Goal: Task Accomplishment & Management: Manage account settings

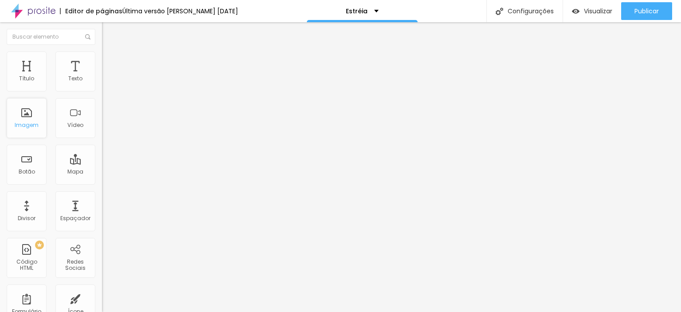
click at [27, 118] on div "Imagem" at bounding box center [27, 118] width 40 height 40
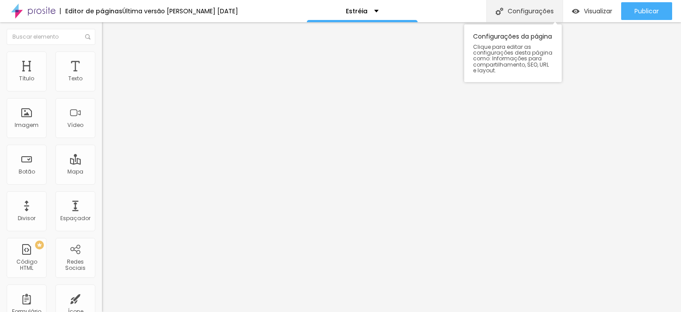
click at [530, 15] on div "Configurações" at bounding box center [525, 11] width 76 height 22
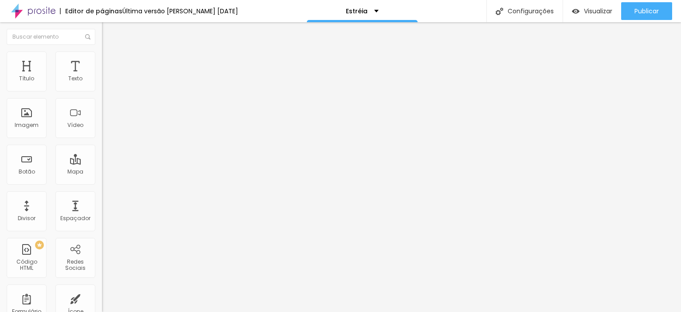
click at [28, 114] on div "Imagem" at bounding box center [27, 118] width 40 height 40
click at [24, 120] on div "Imagem" at bounding box center [27, 118] width 40 height 40
click at [107, 76] on font "Trocar imagem" at bounding box center [128, 73] width 43 height 8
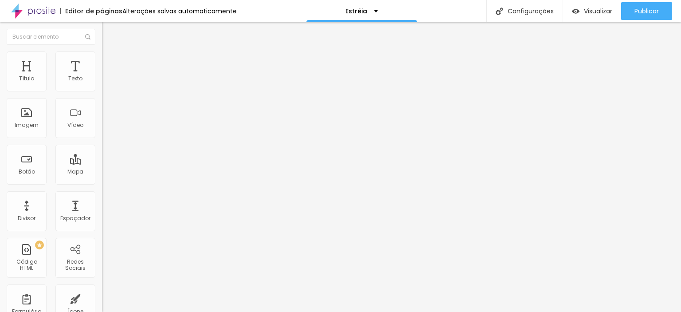
click at [102, 83] on input "Click me" at bounding box center [155, 79] width 106 height 9
type input "C"
type input "Veja Mais"
click at [102, 183] on input "https://" at bounding box center [155, 178] width 106 height 9
drag, startPoint x: 39, startPoint y: 184, endPoint x: 0, endPoint y: 185, distance: 39.0
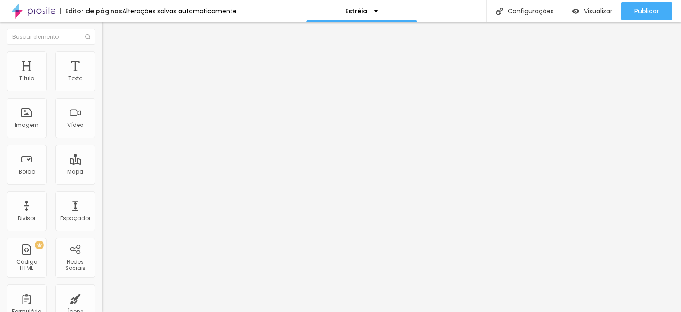
click at [102, 185] on div "Texto Veja Mais Alinhamento Tamanho Pequeno Pequeno Normal Grande Link URL http…" at bounding box center [153, 133] width 102 height 129
paste input "[URL][DOMAIN_NAME][PERSON_NAME]"
type input "[URL][DOMAIN_NAME][PERSON_NAME]"
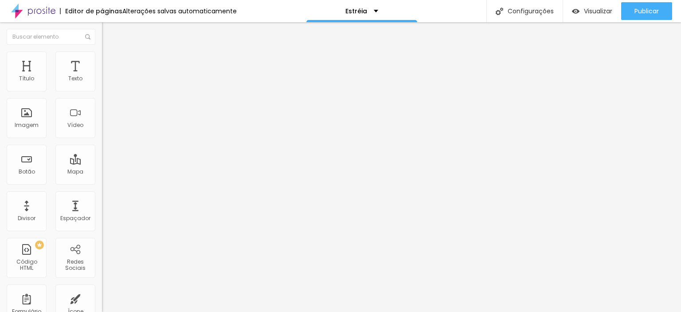
click at [102, 81] on font "Encaixotado" at bounding box center [119, 77] width 35 height 8
click at [102, 59] on li "Estilo" at bounding box center [153, 55] width 102 height 9
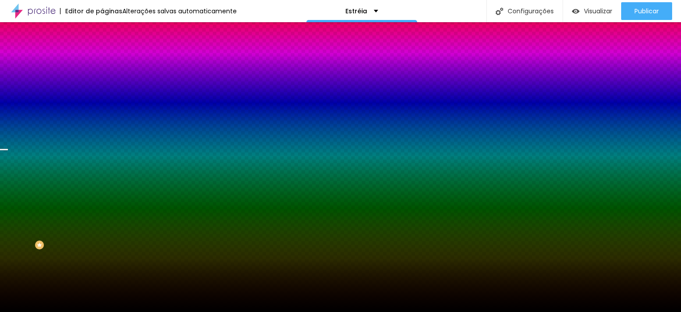
click at [107, 82] on font "Trocar imagem" at bounding box center [128, 78] width 43 height 8
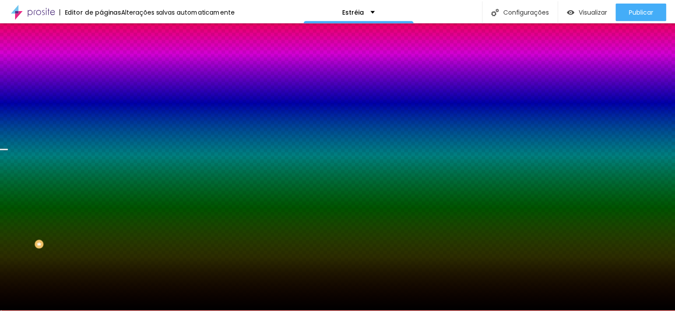
scroll to position [240, 0]
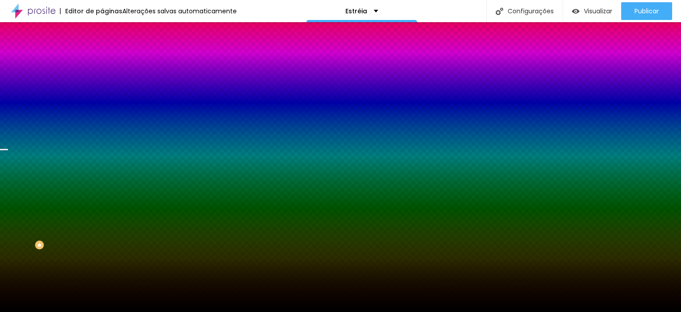
click at [107, 82] on font "Trocar imagem" at bounding box center [128, 78] width 43 height 8
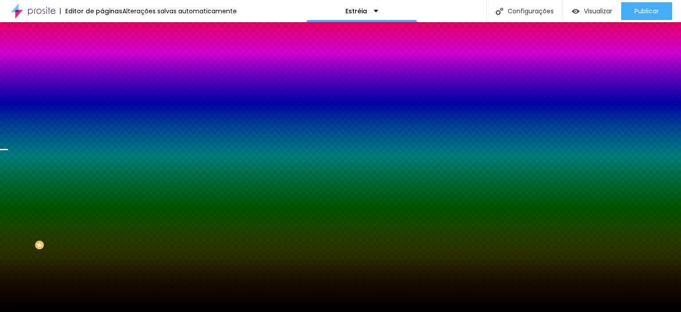
click at [102, 159] on button "button" at bounding box center [108, 154] width 12 height 9
click at [181, 311] on div at bounding box center [337, 317] width 675 height 0
click at [24, 311] on div at bounding box center [337, 312] width 675 height 0
drag, startPoint x: 76, startPoint y: 217, endPoint x: 66, endPoint y: 252, distance: 36.1
click at [102, 252] on div "Editar nulo Conteúdo Estilo Avançado Imagem de fundo Trocar imagem Efeito da Im…" at bounding box center [153, 167] width 102 height 290
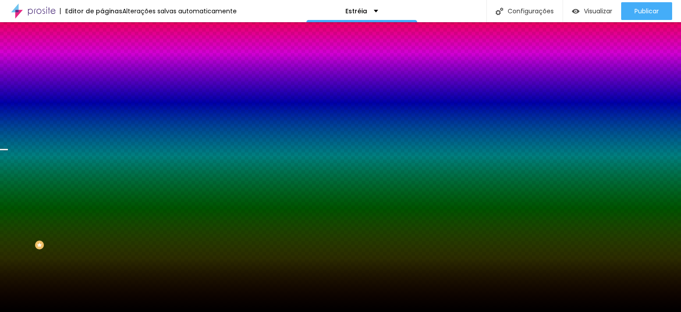
click at [106, 181] on icon "button" at bounding box center [108, 178] width 5 height 5
radio input "false"
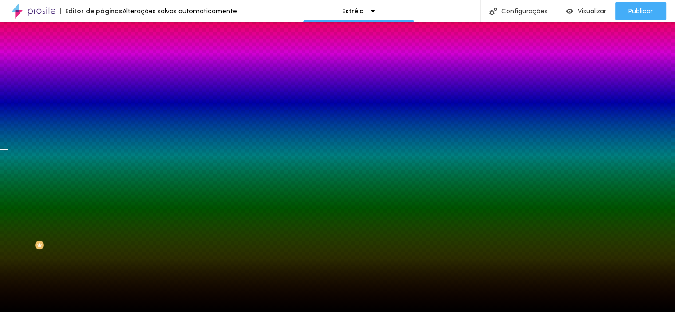
radio input "false"
radio input "true"
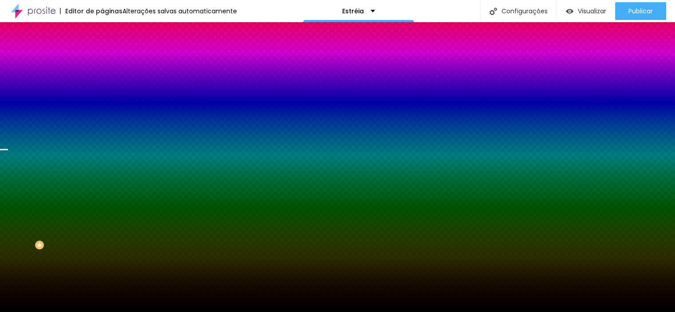
radio input "false"
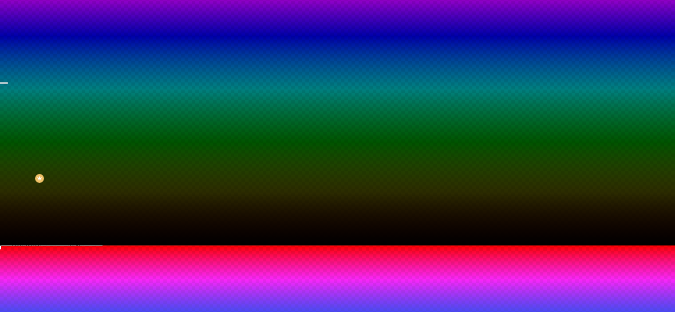
scroll to position [82, 0]
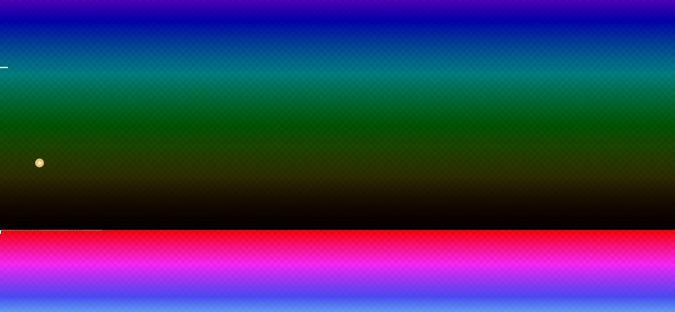
click at [55, 230] on div at bounding box center [337, 230] width 675 height 0
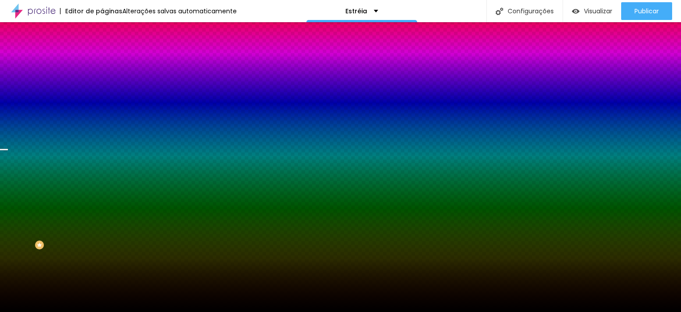
click at [102, 51] on img at bounding box center [106, 47] width 8 height 8
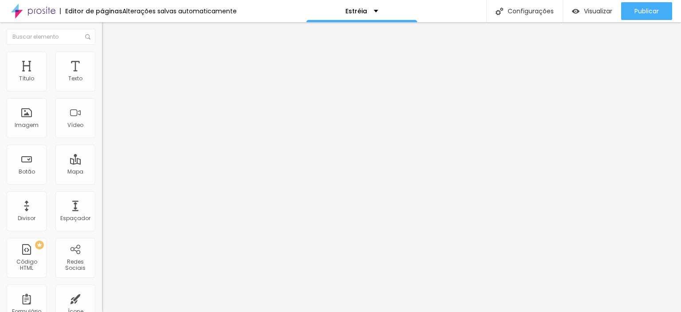
click at [102, 60] on img at bounding box center [106, 64] width 8 height 8
click at [102, 51] on img at bounding box center [106, 47] width 8 height 8
click at [109, 31] on img "button" at bounding box center [112, 32] width 7 height 7
click at [110, 61] on font "Estilo" at bounding box center [117, 58] width 14 height 8
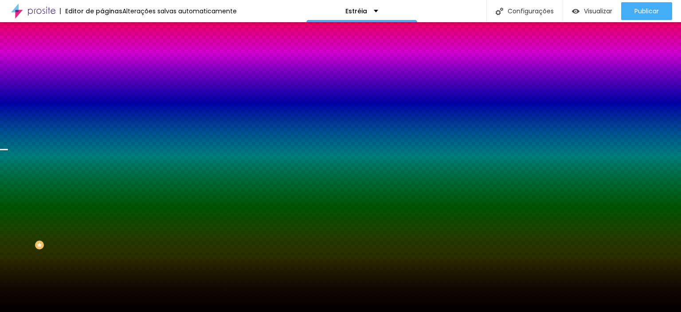
click at [102, 184] on button "button" at bounding box center [108, 179] width 12 height 9
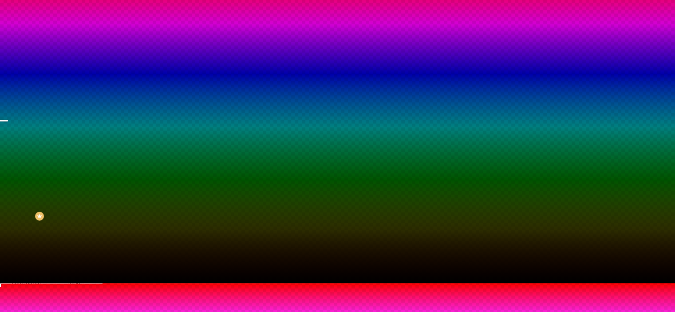
scroll to position [44, 0]
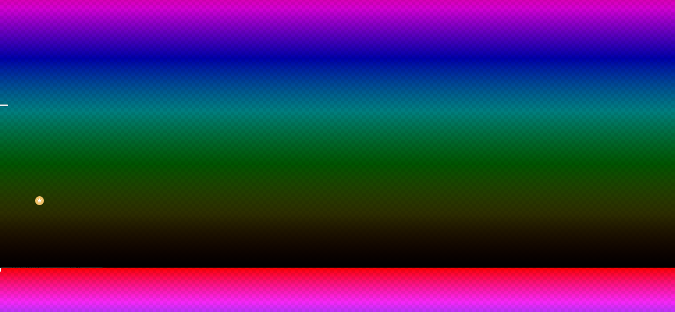
radio input "false"
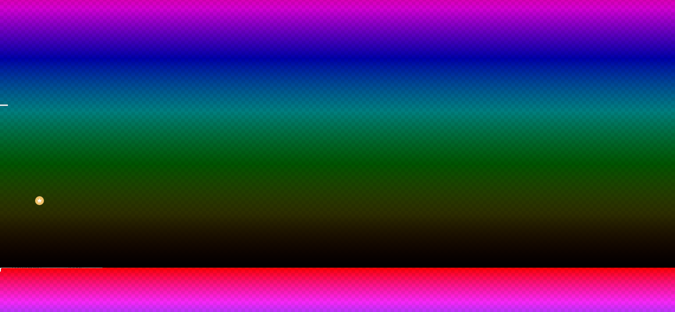
radio input "false"
radio input "true"
radio input "false"
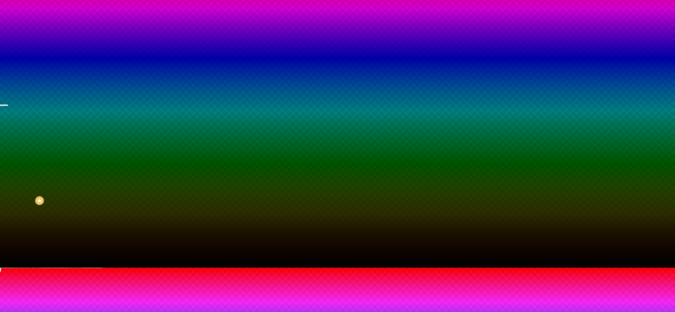
click at [193, 273] on div at bounding box center [337, 273] width 675 height 0
click at [31, 268] on div at bounding box center [337, 268] width 675 height 0
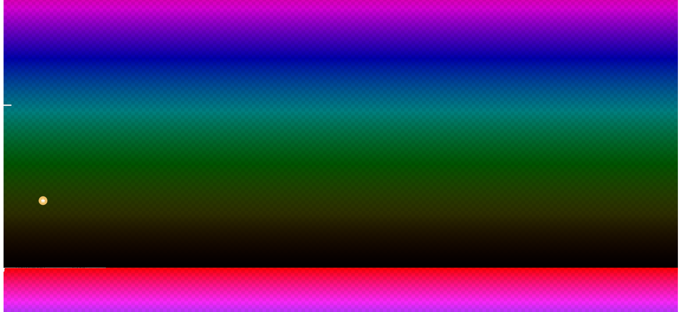
scroll to position [0, 0]
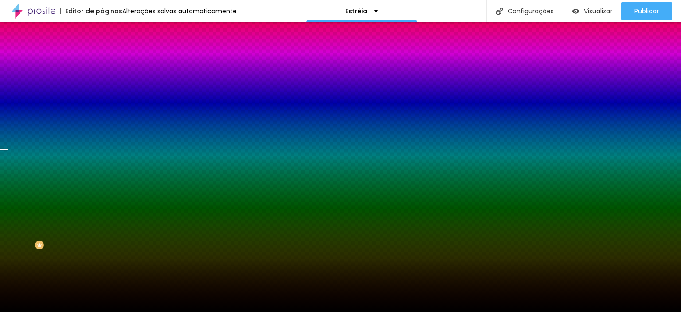
click at [106, 157] on icon "button" at bounding box center [108, 153] width 5 height 5
click at [190, 311] on div at bounding box center [337, 317] width 675 height 0
click at [29, 311] on div at bounding box center [337, 312] width 675 height 0
click at [102, 92] on font "Paralaxe" at bounding box center [114, 89] width 24 height 8
click at [102, 98] on font "Nenhum" at bounding box center [113, 94] width 23 height 8
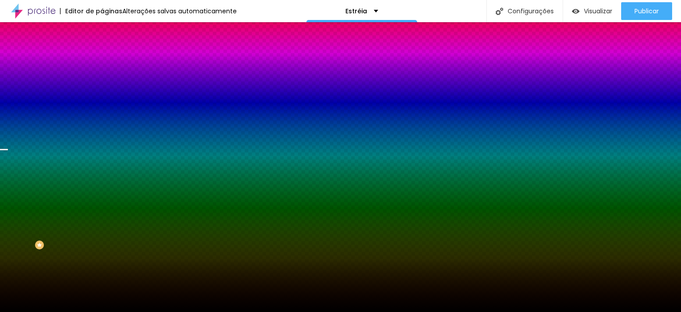
click at [102, 106] on font "Paralaxe" at bounding box center [114, 102] width 24 height 8
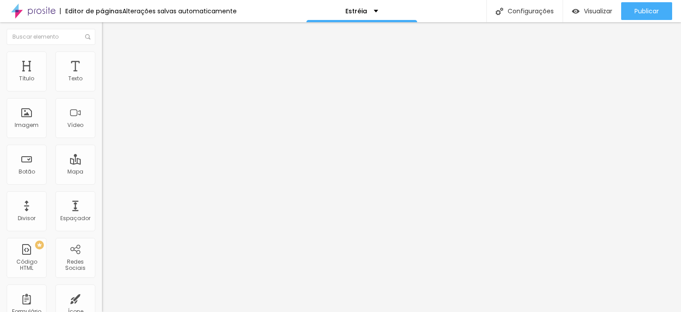
click at [107, 76] on font "Trocar imagem" at bounding box center [128, 73] width 43 height 8
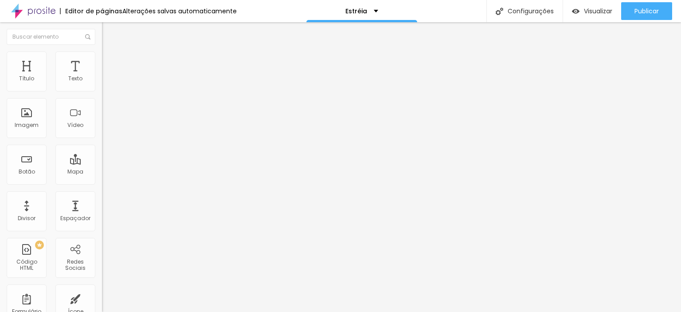
click at [102, 55] on img at bounding box center [106, 55] width 8 height 8
type input "35"
type input "30"
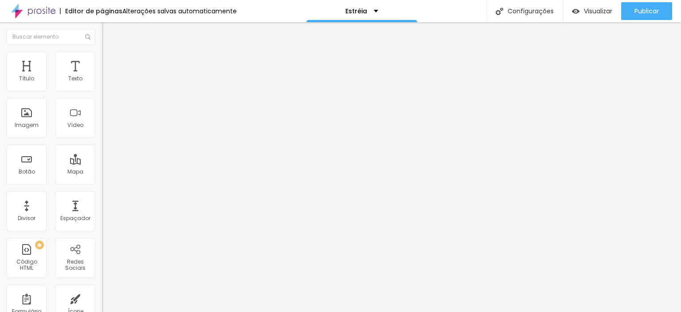
type input "30"
type input "25"
type input "20"
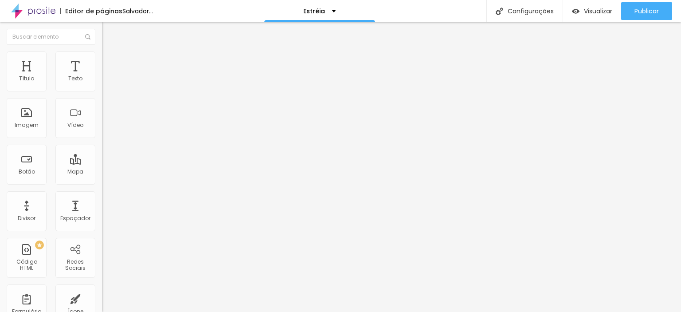
type input "15"
drag, startPoint x: 37, startPoint y: 96, endPoint x: 14, endPoint y: 95, distance: 22.6
type input "15"
click at [102, 91] on input "range" at bounding box center [130, 87] width 57 height 7
click at [102, 214] on div "Editar nulo Conteúdo Estilo Avançado Tamanho 15 px % 0 [PERSON_NAME] arredondad…" at bounding box center [153, 167] width 102 height 290
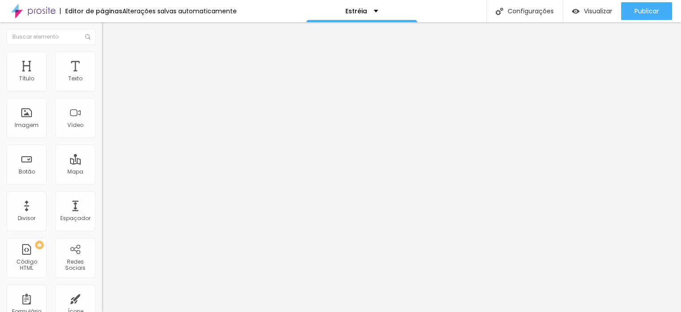
click at [106, 240] on icon "button" at bounding box center [108, 242] width 5 height 5
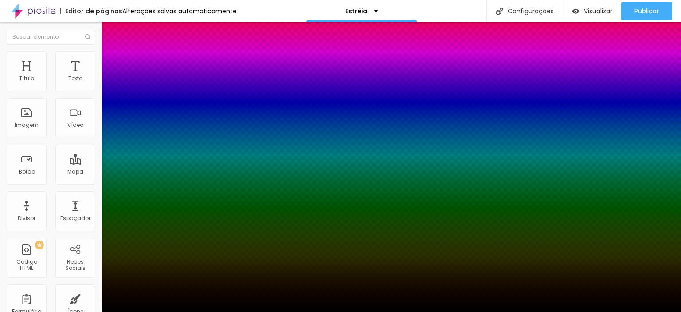
click at [158, 311] on div at bounding box center [340, 317] width 681 height 0
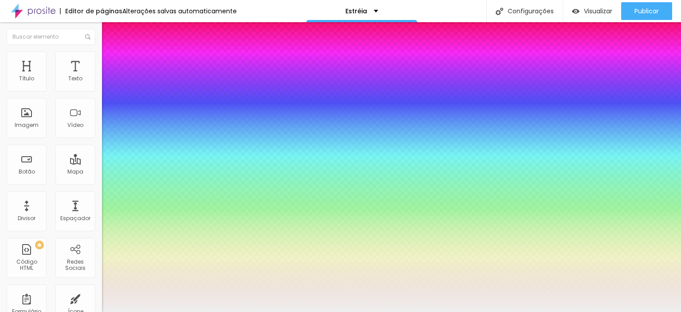
type input "#FFFFFF"
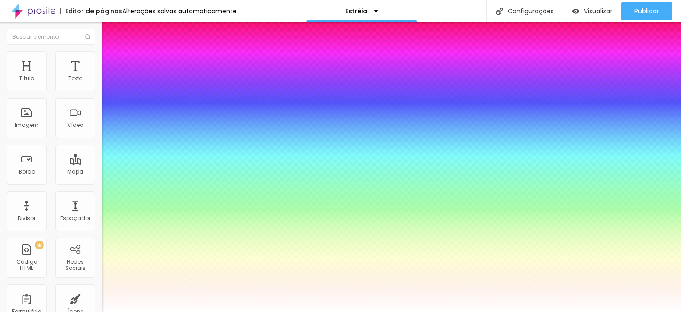
drag, startPoint x: 92, startPoint y: 204, endPoint x: 76, endPoint y: 192, distance: 19.7
click at [76, 192] on body "Editor de páginas Alterações [PERSON_NAME] automaticamente Estréia Configuraçõe…" at bounding box center [340, 156] width 681 height 312
click at [41, 311] on div at bounding box center [340, 312] width 681 height 0
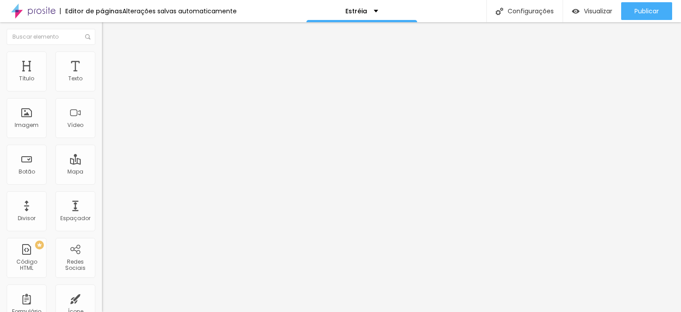
click at [106, 240] on icon "button" at bounding box center [108, 242] width 5 height 5
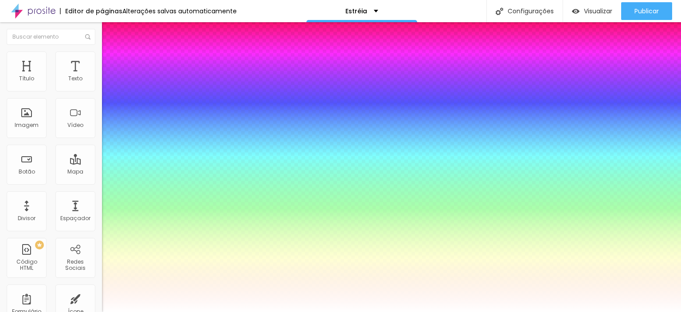
click at [156, 311] on div at bounding box center [340, 317] width 681 height 0
click at [40, 311] on div at bounding box center [340, 312] width 681 height 0
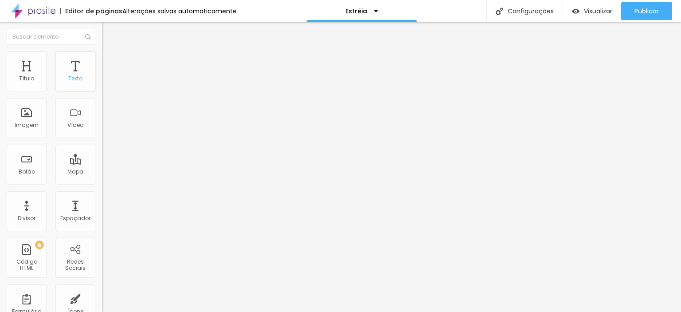
click at [71, 70] on div "Texto" at bounding box center [75, 71] width 40 height 40
click at [79, 78] on div "Texto" at bounding box center [75, 71] width 40 height 40
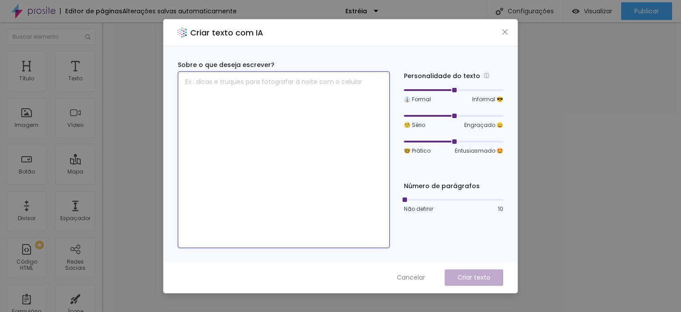
click at [216, 88] on textarea at bounding box center [284, 159] width 212 height 177
type textarea "[PERSON_NAME] de impacto sobre debutar e 15 anos"
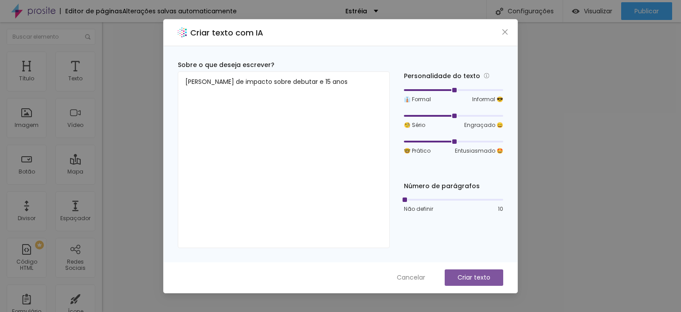
click at [479, 273] on font "Criar texto" at bounding box center [474, 277] width 33 height 9
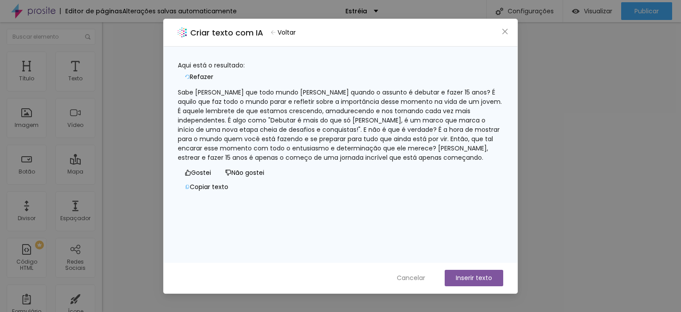
click at [476, 279] on font "Inserir texto" at bounding box center [474, 277] width 36 height 9
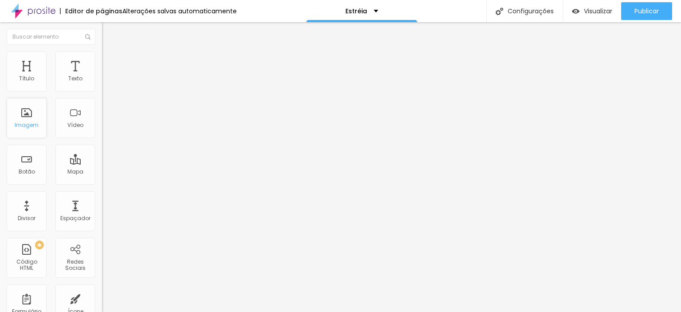
click at [30, 116] on div "Imagem" at bounding box center [27, 118] width 40 height 40
click at [27, 122] on font "Imagem" at bounding box center [27, 125] width 24 height 8
click at [107, 76] on font "Adicionar imagem" at bounding box center [133, 73] width 52 height 8
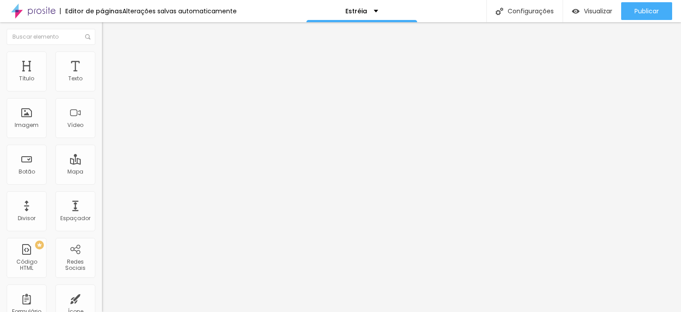
click at [102, 134] on font "Proporção" at bounding box center [116, 130] width 28 height 8
click at [102, 144] on font "Cinema" at bounding box center [113, 141] width 22 height 8
click at [102, 153] on font "Padrão" at bounding box center [112, 149] width 20 height 8
click at [102, 158] on font "Quadrado" at bounding box center [116, 154] width 29 height 8
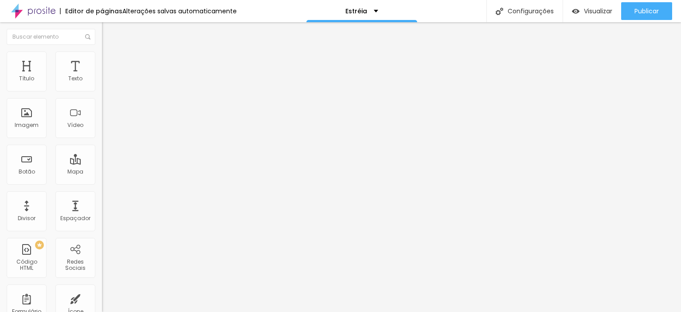
click at [102, 163] on font "Original" at bounding box center [112, 160] width 21 height 8
click at [102, 57] on li "Estilo" at bounding box center [153, 55] width 102 height 9
type input "95"
type input "90"
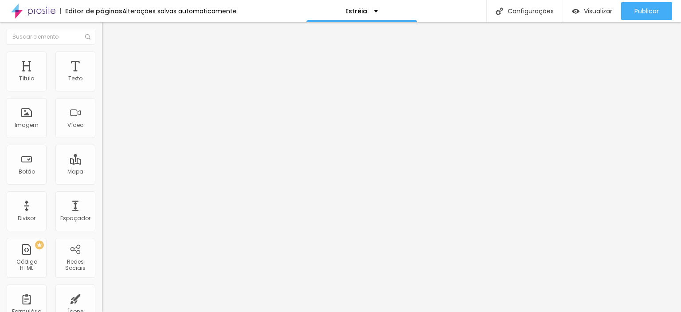
type input "90"
type input "85"
type input "80"
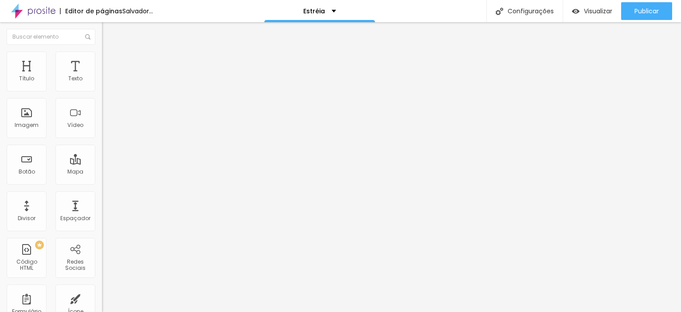
type input "75"
type input "70"
type input "75"
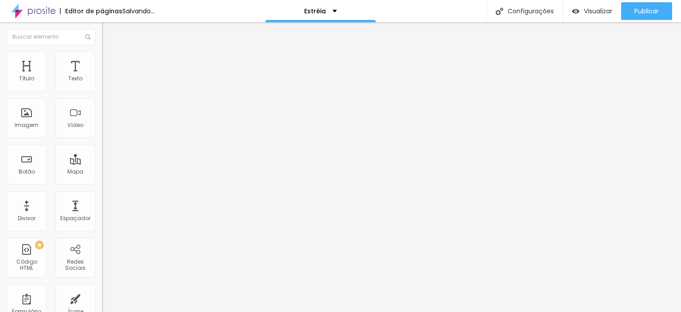
drag, startPoint x: 91, startPoint y: 95, endPoint x: 67, endPoint y: 98, distance: 23.2
type input "75"
click at [102, 91] on input "range" at bounding box center [130, 87] width 57 height 7
click at [102, 51] on img at bounding box center [106, 55] width 8 height 8
type input "95"
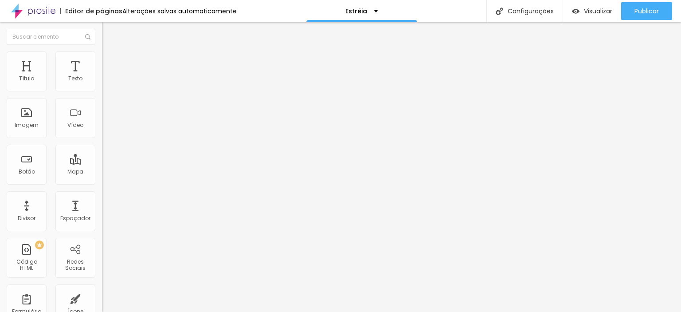
type input "95"
type input "90"
type input "85"
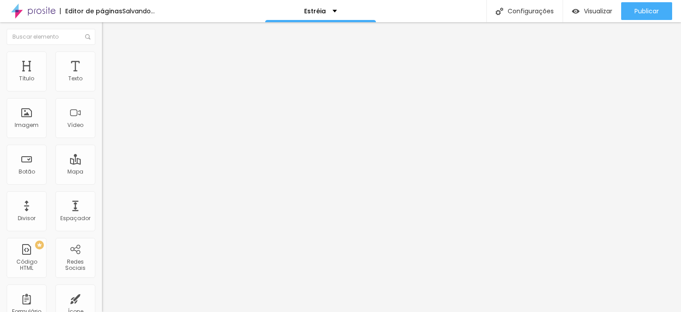
type input "80"
type input "75"
type input "80"
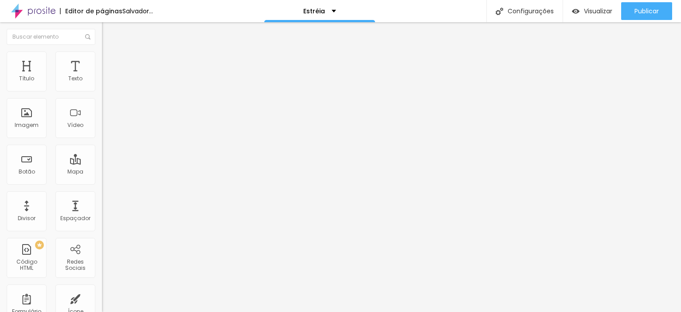
type input "80"
type input "85"
type input "90"
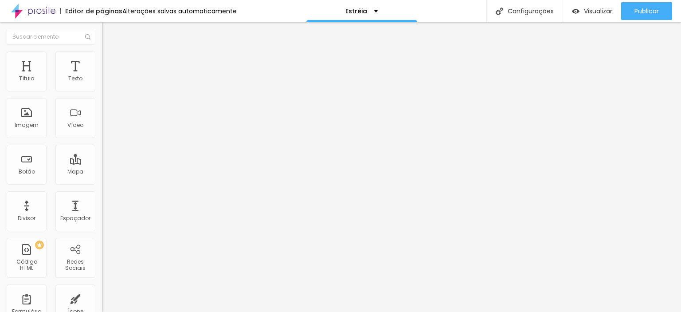
type input "95"
type input "100"
drag, startPoint x: 93, startPoint y: 95, endPoint x: 99, endPoint y: 91, distance: 7.9
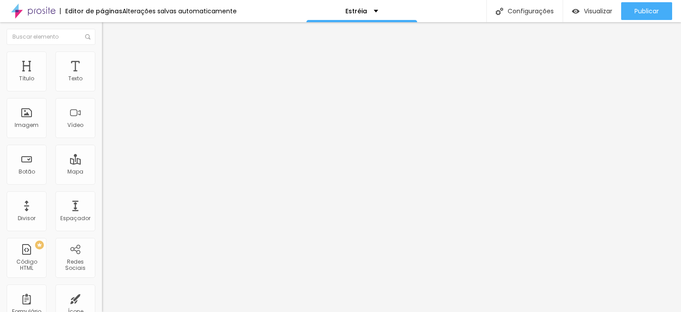
click at [102, 91] on input "range" at bounding box center [130, 87] width 57 height 7
click at [102, 60] on img at bounding box center [106, 64] width 8 height 8
click at [110, 52] on font "Conteúdo" at bounding box center [124, 49] width 28 height 8
click at [107, 76] on font "Adicionar imagem" at bounding box center [133, 73] width 52 height 8
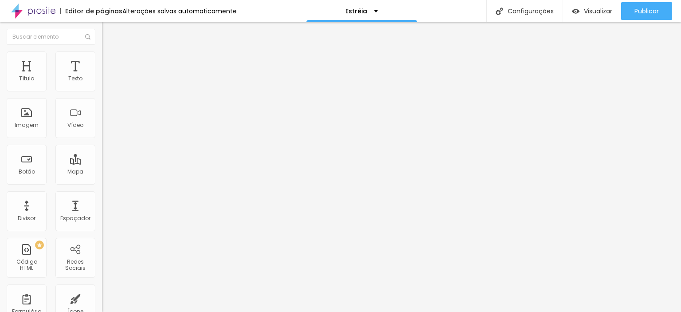
click at [107, 76] on font "Adicionar imagem" at bounding box center [133, 73] width 52 height 8
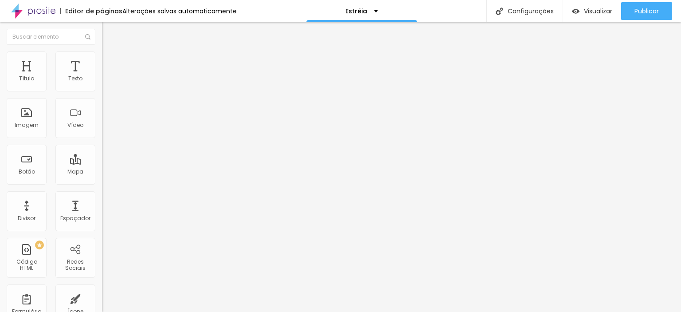
click at [110, 60] on font "Estilo" at bounding box center [117, 58] width 14 height 8
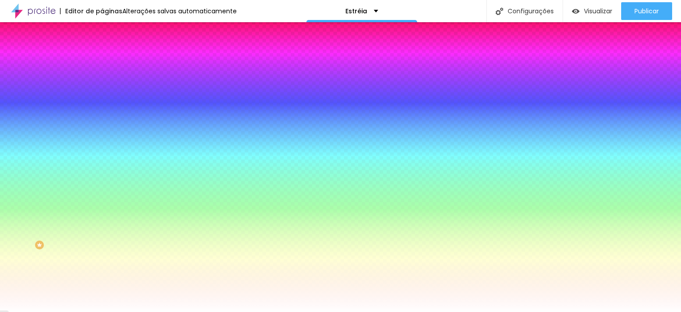
click at [107, 82] on font "Trocar imagem" at bounding box center [128, 78] width 43 height 8
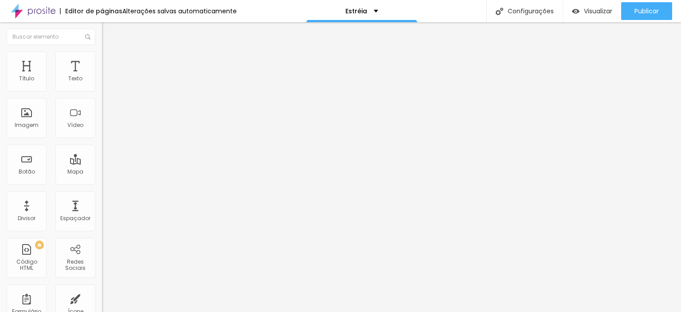
click at [102, 28] on button "Editar nulo" at bounding box center [153, 32] width 102 height 20
click at [102, 88] on img at bounding box center [105, 85] width 6 height 6
click at [153, 311] on div at bounding box center [340, 317] width 681 height 0
click at [102, 89] on img at bounding box center [105, 92] width 6 height 6
click at [102, 88] on img at bounding box center [105, 85] width 6 height 6
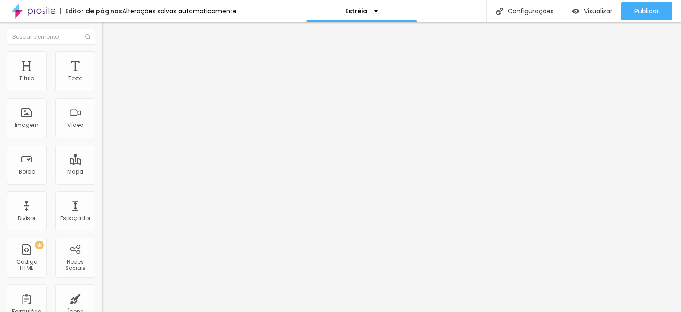
click at [102, 81] on img at bounding box center [105, 78] width 6 height 6
click at [102, 52] on img at bounding box center [106, 55] width 8 height 8
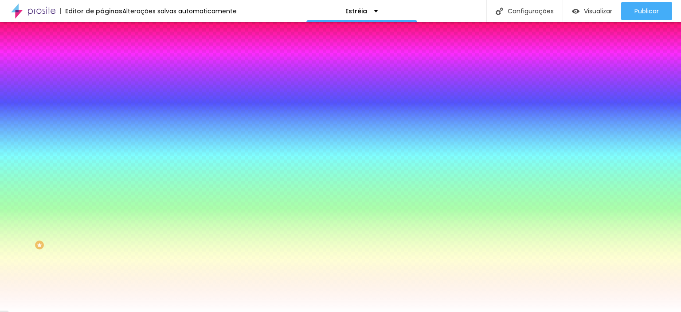
click at [102, 60] on img at bounding box center [106, 64] width 8 height 8
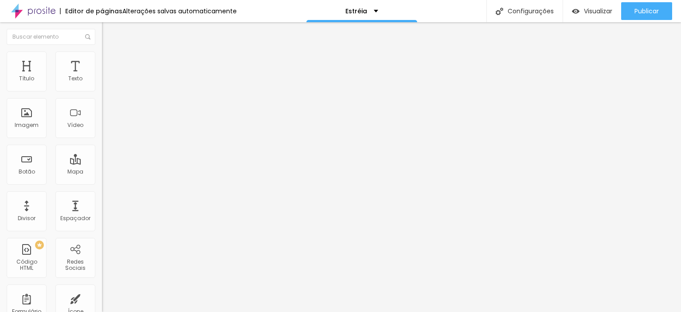
click at [102, 84] on font "Título 2" at bounding box center [116, 78] width 29 height 11
type input "1.2"
type input "1.1"
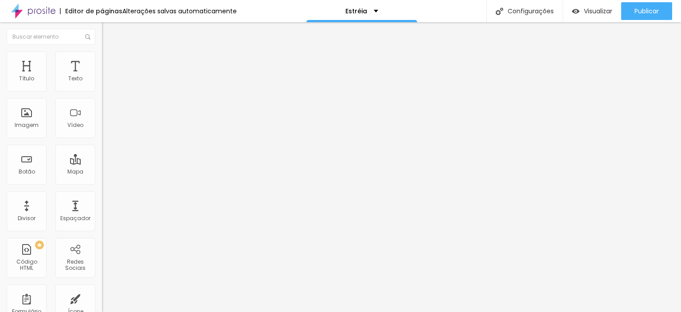
type input "1"
type input "1.1"
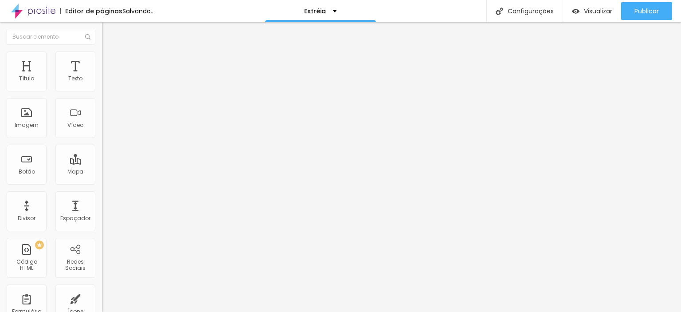
click at [102, 92] on font "Título 3" at bounding box center [115, 87] width 26 height 10
click at [102, 99] on font "Título 4" at bounding box center [114, 94] width 24 height 9
click at [102, 104] on font "Título 5" at bounding box center [112, 101] width 20 height 8
click at [102, 97] on font "Título 4" at bounding box center [114, 92] width 24 height 9
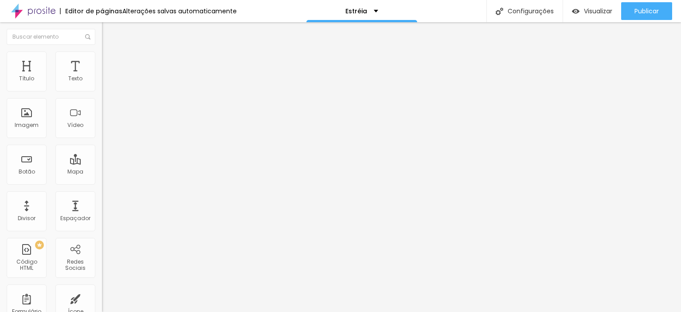
click at [110, 60] on font "Avançado" at bounding box center [124, 58] width 29 height 8
type input "7"
type input "5"
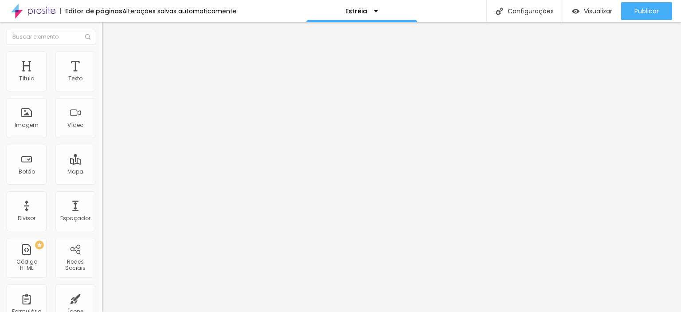
type input "4"
click at [102, 163] on input "range" at bounding box center [130, 166] width 57 height 7
type input "13"
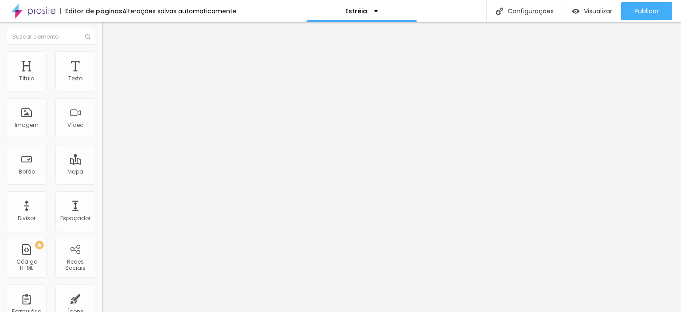
type input "13"
type input "20"
type input "21"
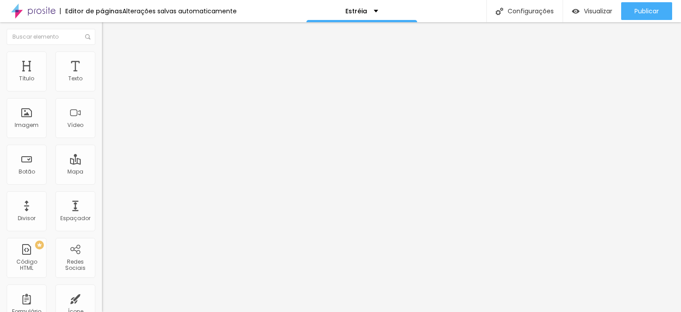
type input "22"
type input "16"
type input "13"
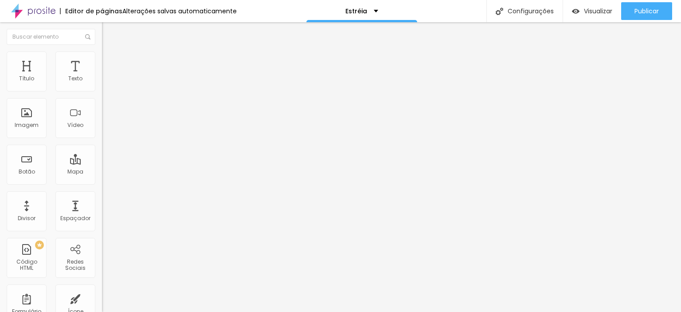
type input "13"
type input "12"
type input "10"
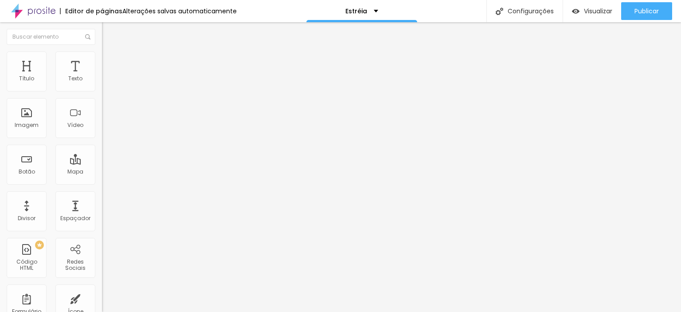
type input "8"
type input "9"
type input "10"
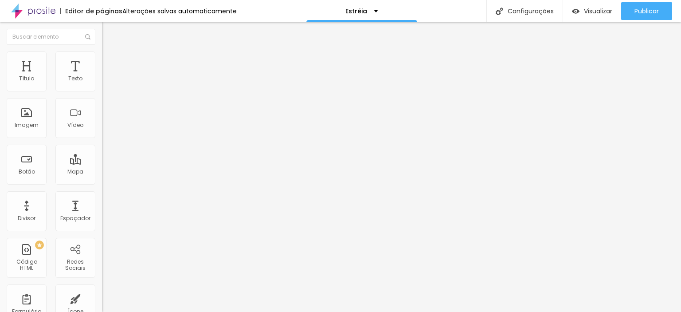
type input "10"
drag, startPoint x: 30, startPoint y: 102, endPoint x: 25, endPoint y: 102, distance: 5.3
click at [102, 289] on input "range" at bounding box center [130, 292] width 57 height 7
click at [110, 61] on font "Avançado" at bounding box center [124, 58] width 29 height 8
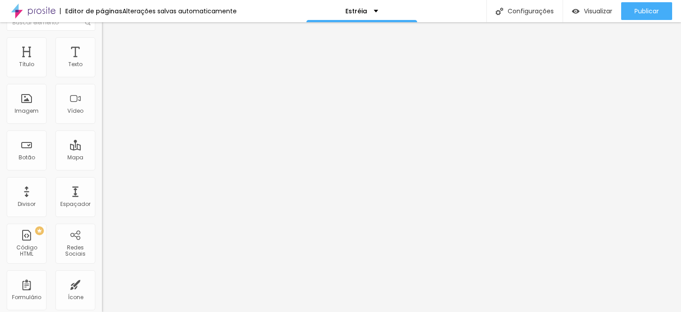
scroll to position [22, 0]
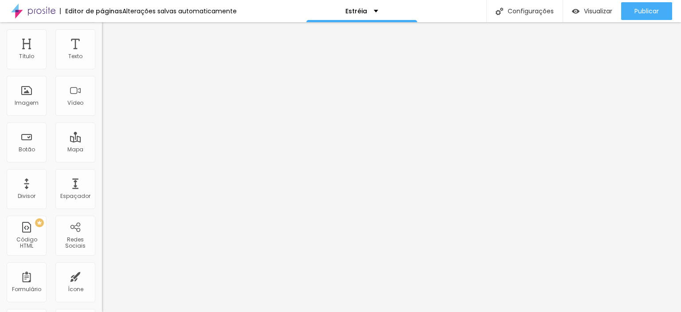
click at [102, 28] on img at bounding box center [106, 24] width 8 height 8
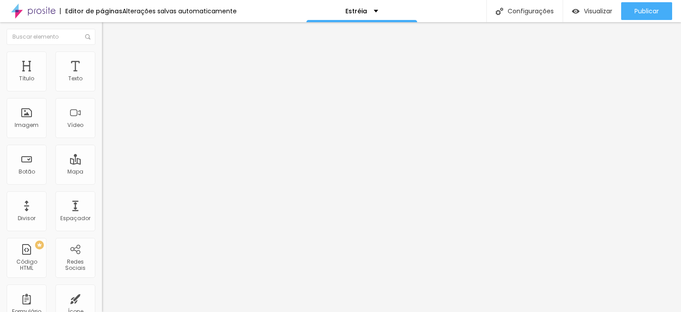
click at [102, 58] on li "Estilo" at bounding box center [153, 55] width 102 height 9
click at [102, 60] on li "Avançado" at bounding box center [153, 64] width 102 height 9
click at [102, 55] on img at bounding box center [106, 55] width 8 height 8
click at [102, 51] on img at bounding box center [106, 47] width 8 height 8
click at [102, 197] on img at bounding box center [104, 195] width 4 height 4
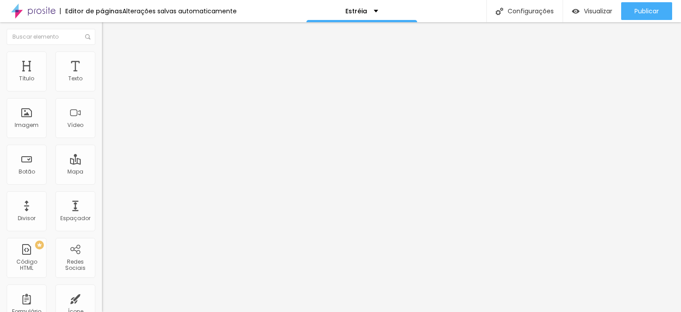
click at [109, 32] on img "button" at bounding box center [112, 32] width 7 height 7
click at [114, 82] on font "Ícone de trocarte" at bounding box center [137, 78] width 47 height 8
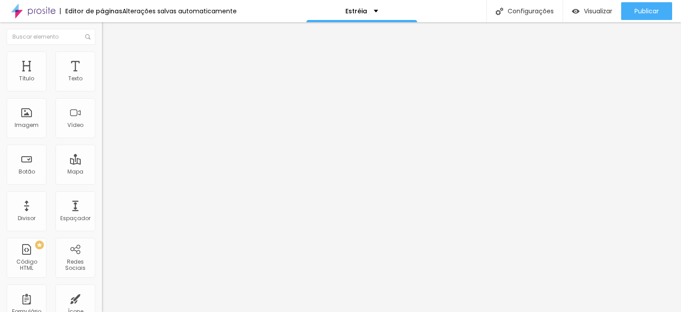
type input "1"
type input "2"
type input "3"
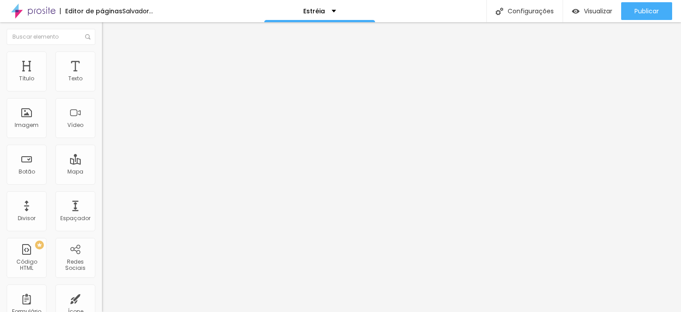
type input "3"
type input "4"
type input "5"
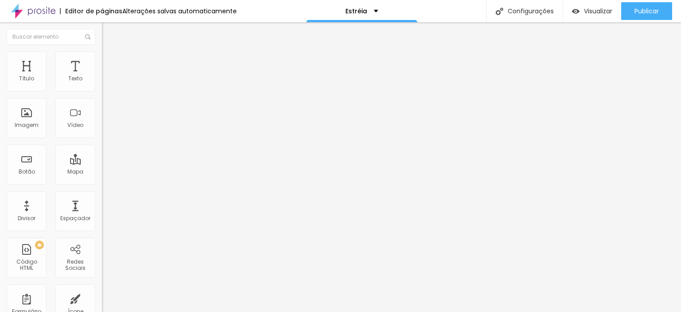
type input "6"
type input "7"
type input "8"
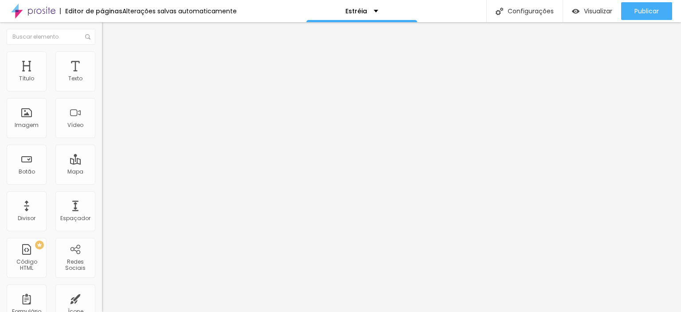
type input "8"
type input "9"
drag, startPoint x: 22, startPoint y: 139, endPoint x: 46, endPoint y: 134, distance: 24.4
type input "9"
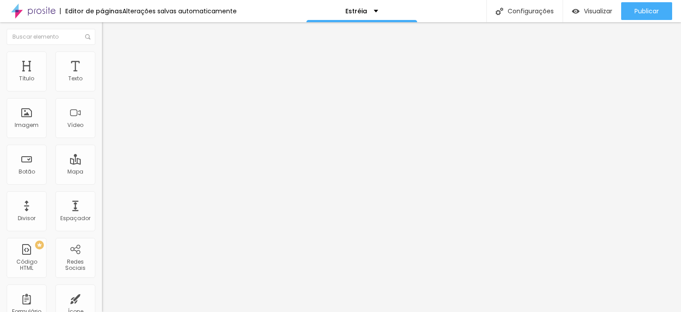
type input "1.4"
type input "1.5"
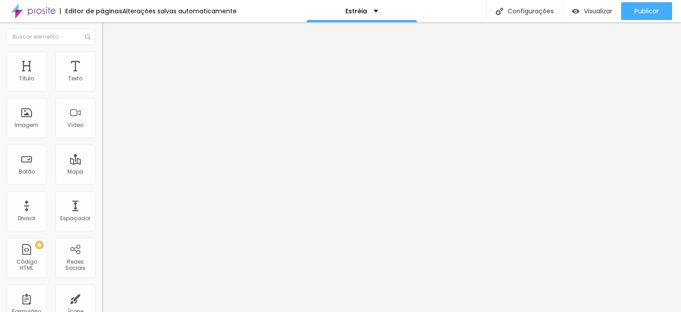
type input "1.6"
type input "1.7"
type input "1.8"
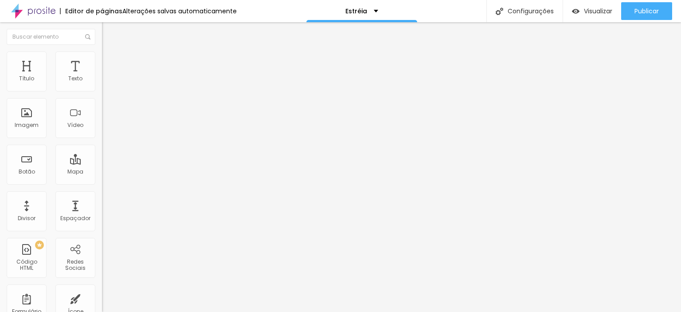
type input "1.8"
type input "1.9"
type input "1.8"
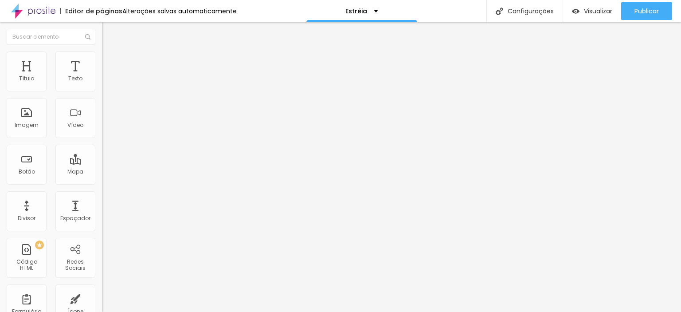
drag, startPoint x: 50, startPoint y: 120, endPoint x: 66, endPoint y: 120, distance: 16.4
type input "1.8"
click at [102, 122] on img at bounding box center [105, 119] width 6 height 6
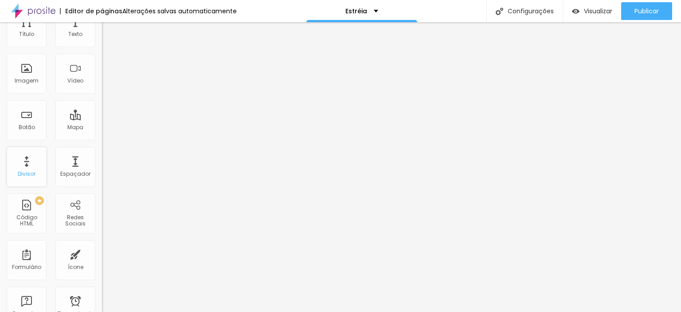
scroll to position [0, 0]
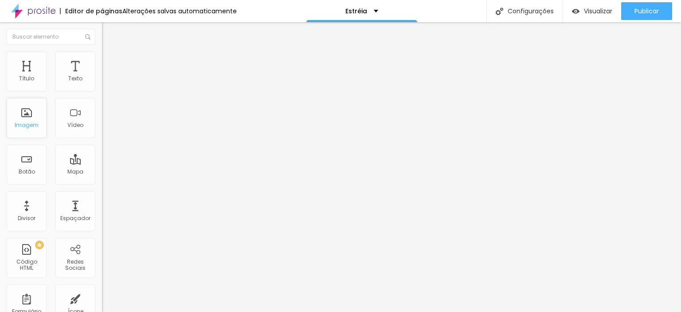
click at [24, 112] on div "Imagem" at bounding box center [27, 118] width 40 height 40
click at [106, 83] on icon "button" at bounding box center [108, 79] width 5 height 5
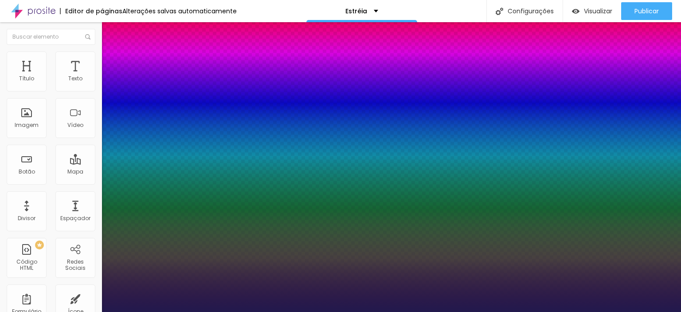
type input "1"
select select "MontserratMedium"
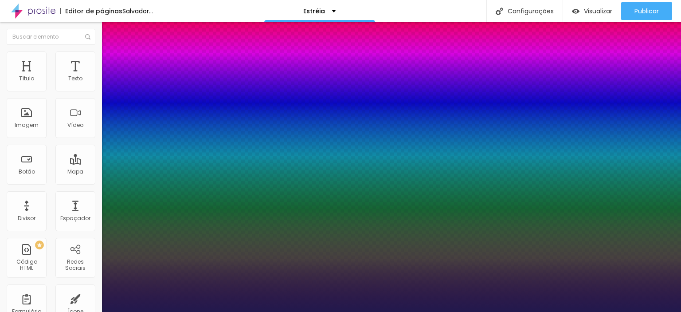
type input "1"
select select "Monoton-Regular"
type input "1"
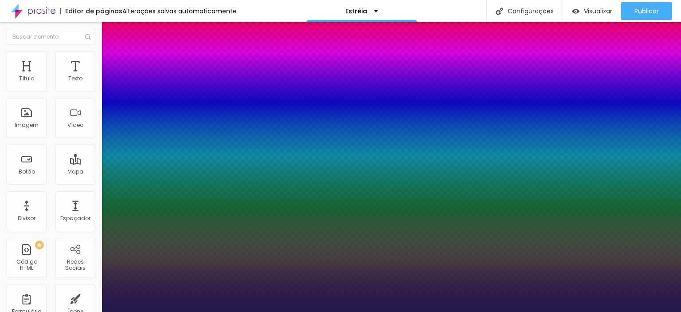
select select "Volkhov-Bold"
type input "1"
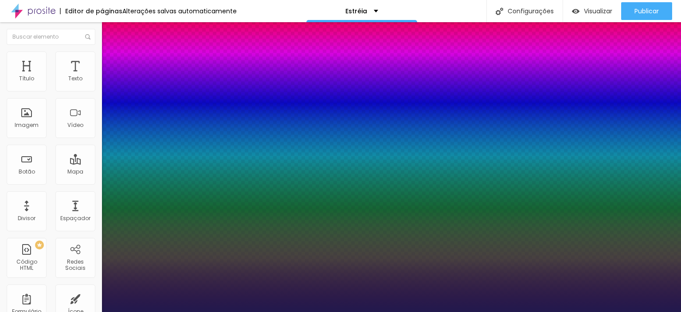
select select "MartelSans-Bold"
type input "1"
select select "Magra-Bold"
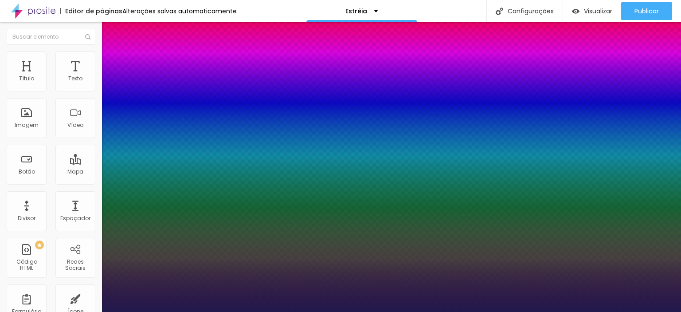
type input "1"
select select "Merriweather-Black"
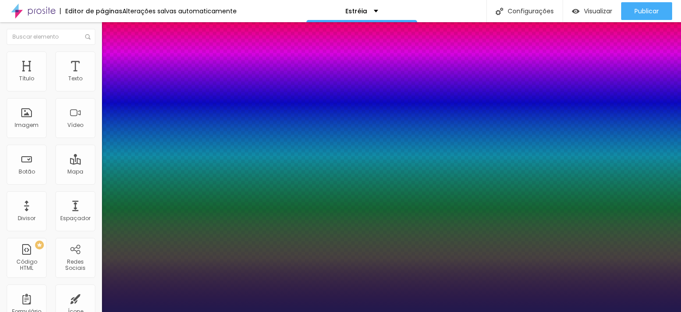
type input "1"
select select "MontserratMedium"
type input "1"
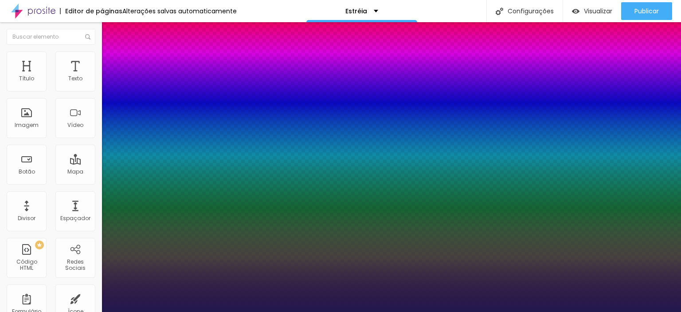
select select "MontserratBlack"
type input "1"
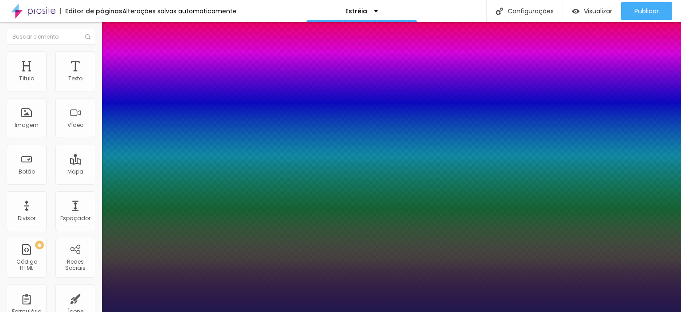
select select "Orbitron-Black"
type input "1"
select select "AbrilFatface-Regular"
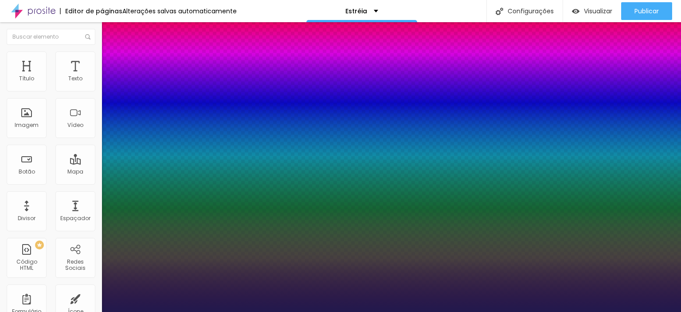
type input "1"
select select "Cousine-Bold"
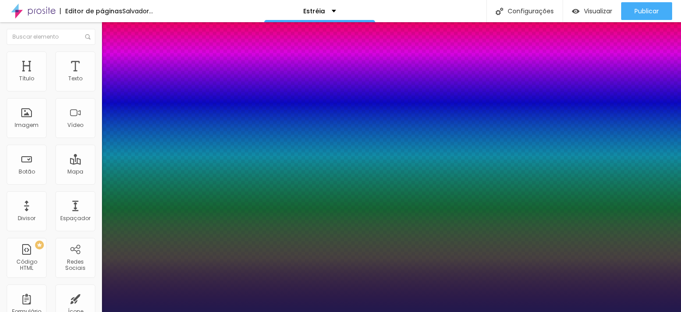
type input "1"
select select "CormorantGeramond-Bold"
type input "1"
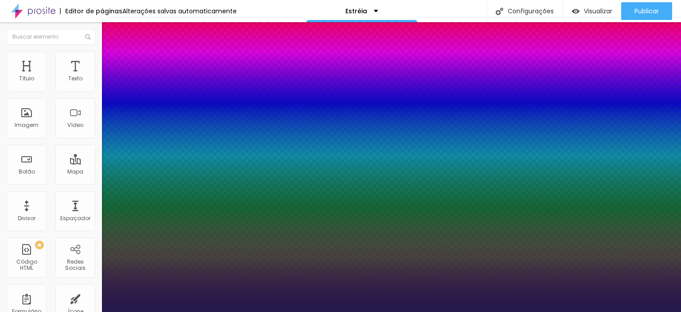
select select "GloriaHallelujah"
type input "1"
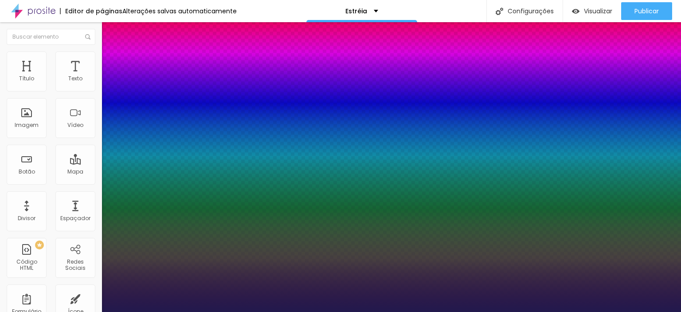
type input "0.5"
type input "1"
type input "0.5"
type input "1"
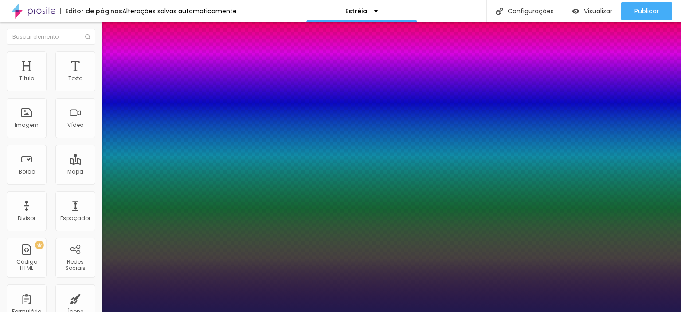
type input "0.9"
type input "1"
type input "1.1"
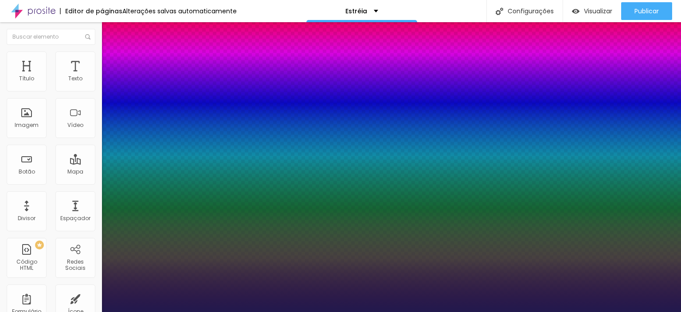
type input "1"
type input "1.9"
type input "1"
type input "2.1"
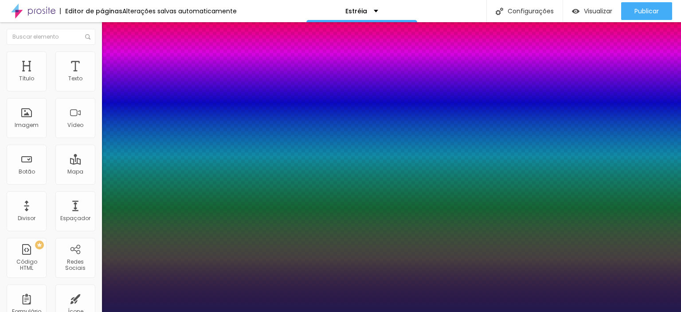
type input "2.1"
type input "1"
type input "2.2"
type input "1"
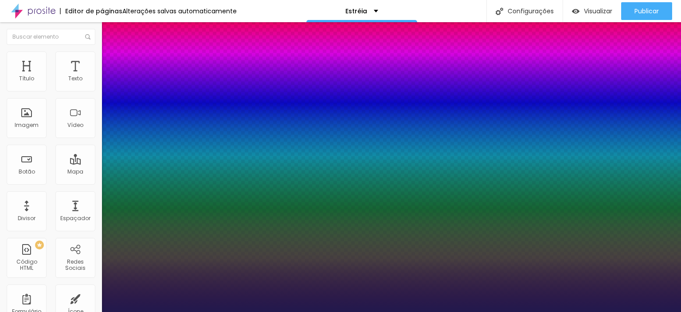
type input "2.3"
type input "1"
type input "2.5"
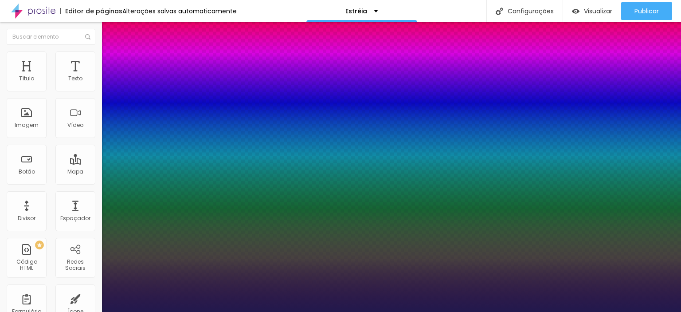
type input "1"
type input "2.7"
type input "1"
type input "2.9"
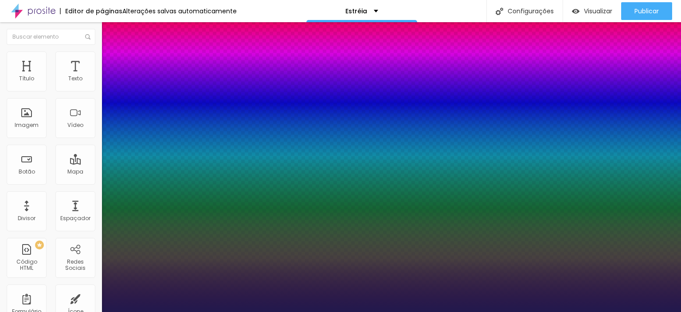
type input "2.9"
type input "1"
type input "3.1"
type input "1"
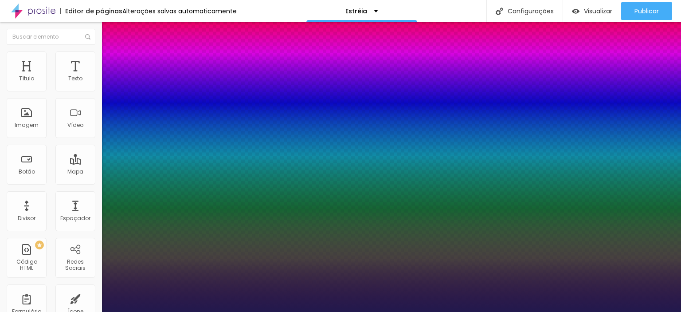
type input "3.2"
type input "1"
drag, startPoint x: 117, startPoint y: 171, endPoint x: 135, endPoint y: 171, distance: 17.8
type input "3.2"
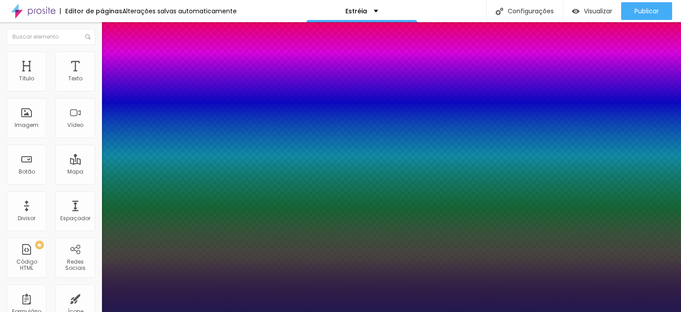
type input "3"
drag, startPoint x: 149, startPoint y: 211, endPoint x: 189, endPoint y: 216, distance: 41.2
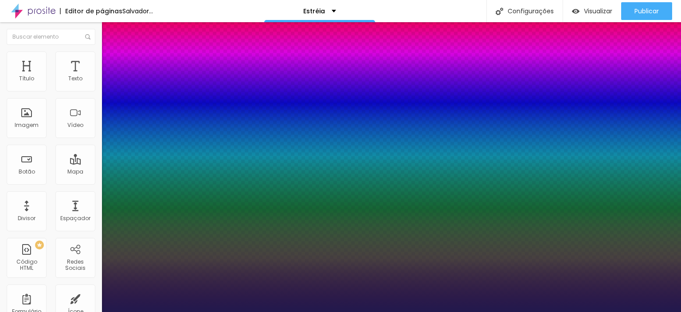
drag, startPoint x: 118, startPoint y: 149, endPoint x: 127, endPoint y: 151, distance: 9.1
drag, startPoint x: 131, startPoint y: 170, endPoint x: 125, endPoint y: 170, distance: 6.7
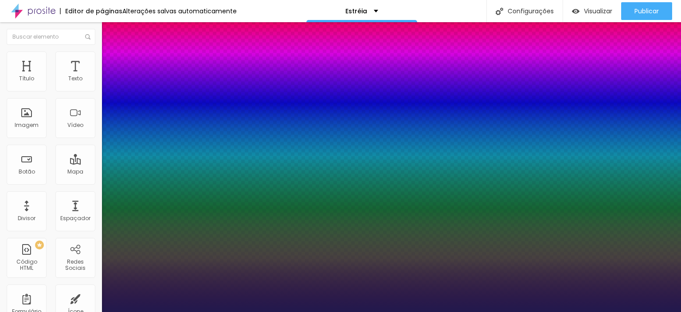
drag, startPoint x: 127, startPoint y: 149, endPoint x: 132, endPoint y: 146, distance: 6.0
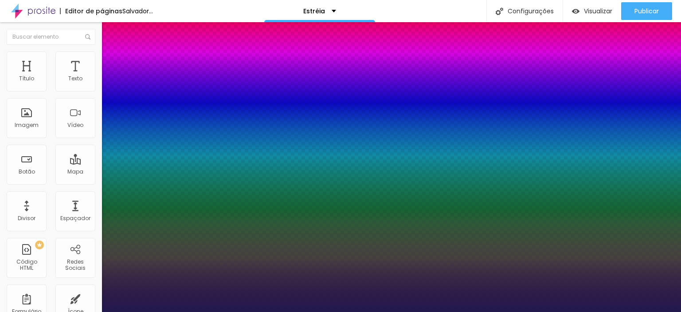
click at [654, 311] on div at bounding box center [340, 312] width 681 height 0
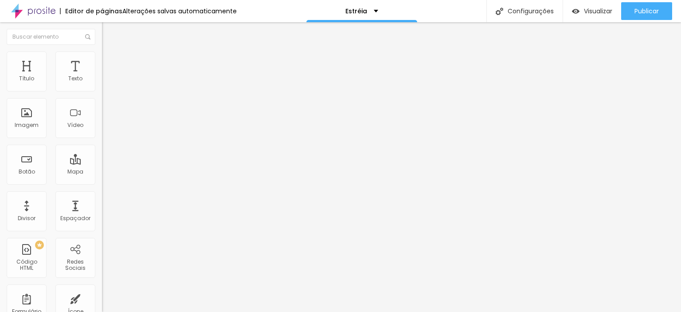
click at [107, 76] on font "Adicionar imagem" at bounding box center [133, 73] width 52 height 8
click at [102, 56] on img at bounding box center [106, 55] width 8 height 8
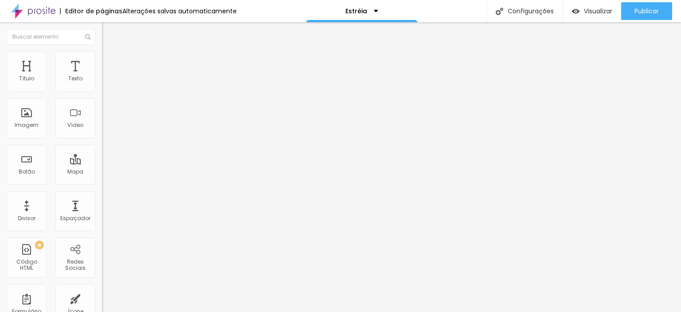
click at [102, 60] on img at bounding box center [106, 64] width 8 height 8
click at [590, 12] on font "Visualizar" at bounding box center [598, 11] width 28 height 9
click at [22, 67] on div "Título" at bounding box center [27, 71] width 40 height 40
click at [110, 61] on font "Avançado" at bounding box center [124, 58] width 29 height 8
click at [102, 163] on input "range" at bounding box center [130, 166] width 57 height 7
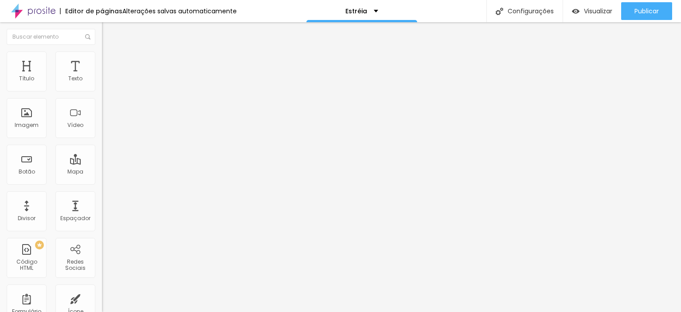
click at [102, 289] on input "range" at bounding box center [130, 292] width 57 height 7
click at [102, 51] on li "Estilo" at bounding box center [153, 47] width 102 height 9
click at [106, 83] on icon "button" at bounding box center [108, 79] width 5 height 5
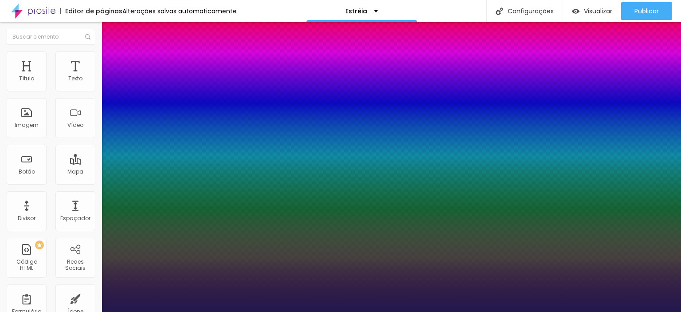
click at [14, 311] on div at bounding box center [340, 312] width 681 height 0
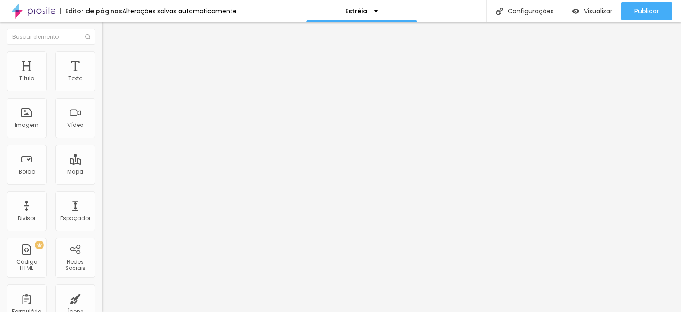
click at [102, 131] on button "button" at bounding box center [108, 126] width 12 height 9
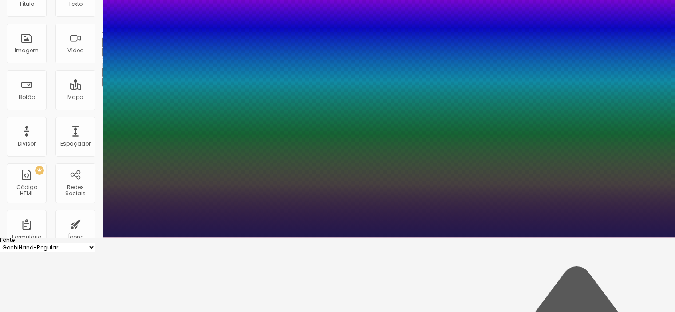
scroll to position [89, 0]
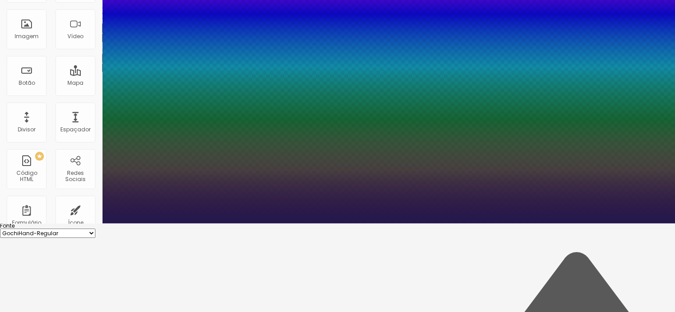
drag, startPoint x: 115, startPoint y: 181, endPoint x: 127, endPoint y: 181, distance: 12.0
drag, startPoint x: 119, startPoint y: 160, endPoint x: 135, endPoint y: 157, distance: 16.2
click at [272, 223] on div at bounding box center [337, 223] width 675 height 0
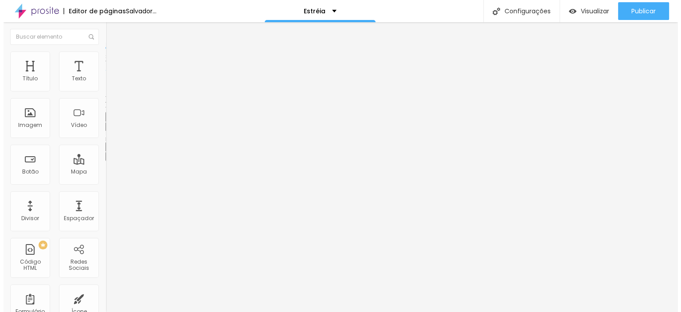
scroll to position [0, 0]
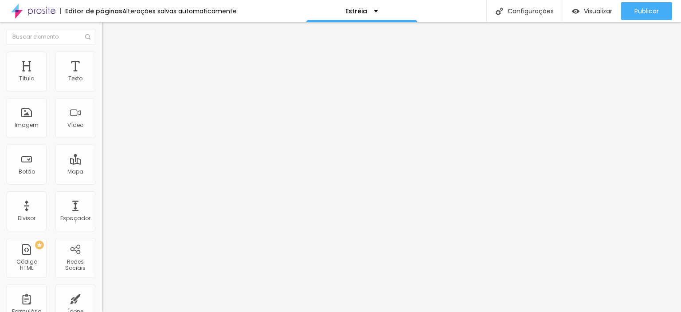
click at [109, 31] on img "button" at bounding box center [112, 32] width 7 height 7
click at [109, 32] on img "button" at bounding box center [112, 32] width 7 height 7
click at [28, 210] on div "Divisor" at bounding box center [27, 211] width 40 height 40
click at [102, 53] on img at bounding box center [106, 55] width 8 height 8
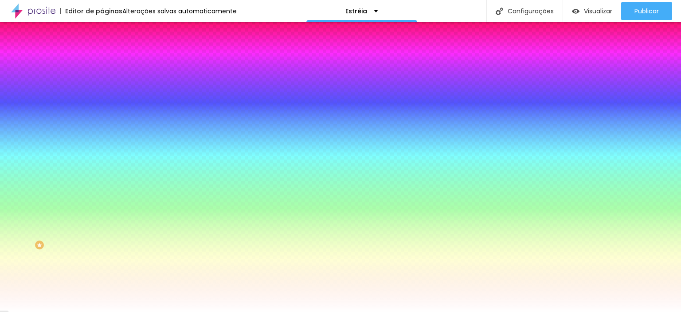
click at [102, 60] on li "Avançado" at bounding box center [153, 64] width 102 height 9
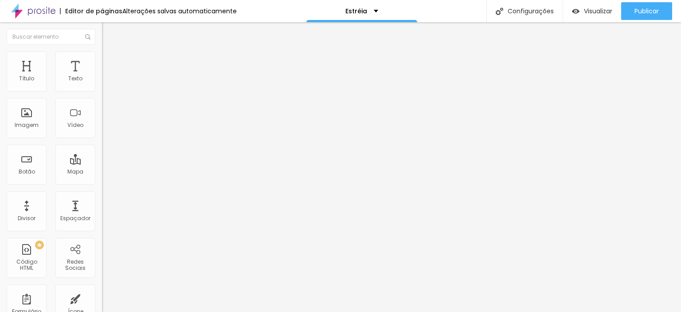
click at [102, 51] on img at bounding box center [106, 47] width 8 height 8
click at [102, 28] on button "Editar nulo" at bounding box center [153, 32] width 102 height 20
click at [102, 83] on input "text" at bounding box center [155, 79] width 106 height 9
click at [109, 31] on img "button" at bounding box center [112, 32] width 7 height 7
click at [28, 114] on div "Imagem" at bounding box center [27, 118] width 40 height 40
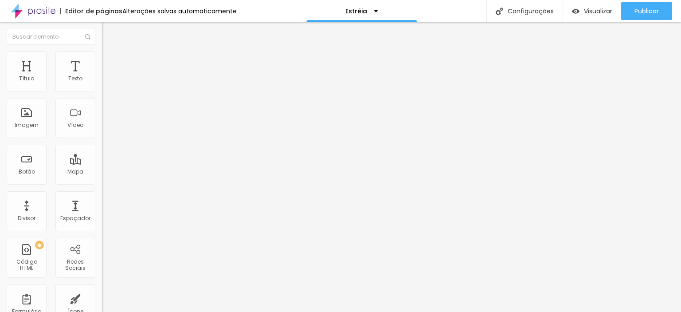
click at [109, 32] on img "button" at bounding box center [112, 32] width 7 height 7
click at [102, 83] on input "text" at bounding box center [155, 79] width 106 height 9
paste input "[URL][DOMAIN_NAME]"
click at [102, 83] on input "[URL][DOMAIN_NAME]" at bounding box center [155, 79] width 106 height 9
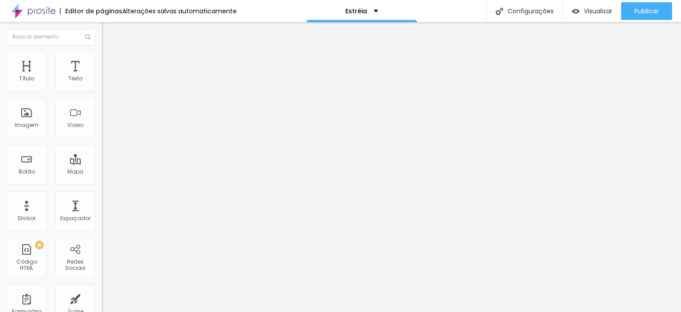
drag, startPoint x: 87, startPoint y: 102, endPoint x: 0, endPoint y: 101, distance: 87.4
click at [102, 101] on div "URL do vídeo [URL][DOMAIN_NAME] Alinhamento Proporção Padrão 4:3 Ultrawide 21:9…" at bounding box center [153, 120] width 102 height 103
paste input "[URL][DOMAIN_NAME]"
click at [107, 76] on font "Adicionar imagem" at bounding box center [133, 73] width 52 height 8
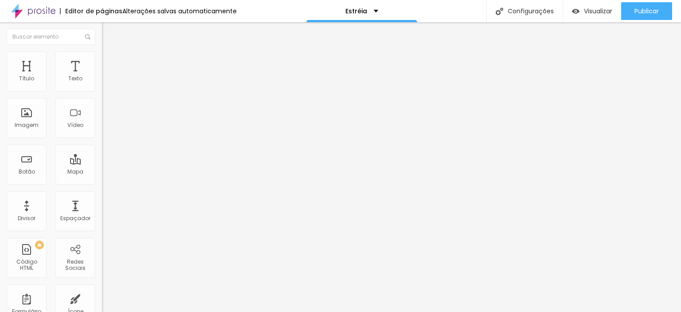
click at [109, 30] on img "button" at bounding box center [112, 32] width 7 height 7
click at [107, 76] on font "Adicionar imagem" at bounding box center [133, 73] width 52 height 8
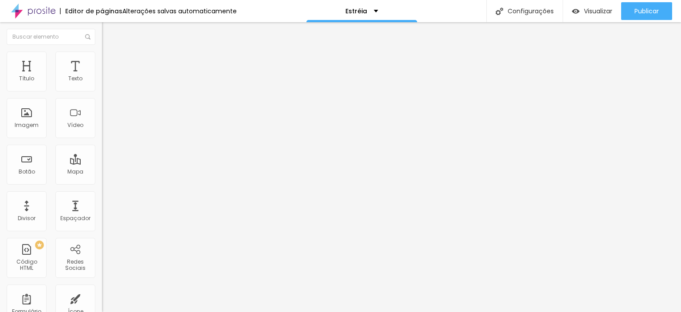
scroll to position [222, 0]
click at [26, 116] on div "Imagem" at bounding box center [27, 118] width 40 height 40
click at [107, 76] on font "Trocar imagem" at bounding box center [128, 73] width 43 height 8
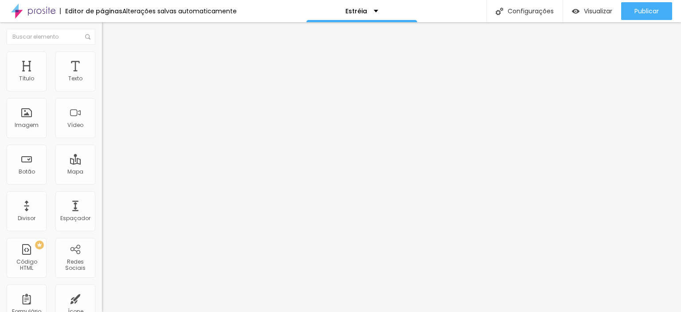
click at [102, 194] on div at bounding box center [153, 194] width 102 height 0
drag, startPoint x: 30, startPoint y: 187, endPoint x: 0, endPoint y: 186, distance: 30.2
click at [102, 186] on div "Texto Click me Alinhamento Tamanho Pequeno Pequeno Normal Grande Link URL https…" at bounding box center [153, 133] width 102 height 129
paste input "[DOMAIN_NAME][URL]"
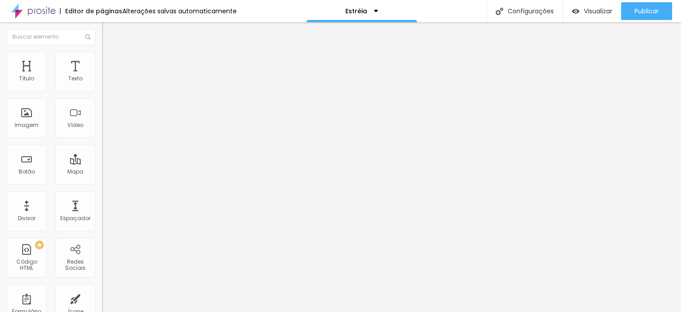
click at [102, 83] on input "Click me" at bounding box center [155, 79] width 106 height 9
drag, startPoint x: 45, startPoint y: 101, endPoint x: 0, endPoint y: 101, distance: 45.3
click at [102, 101] on div "Texto Click me Alinhamento Tamanho Pequeno Pequeno Normal Grande Link URL [URL]…" at bounding box center [153, 133] width 102 height 129
click at [107, 76] on font "Trocar imagem" at bounding box center [128, 73] width 43 height 8
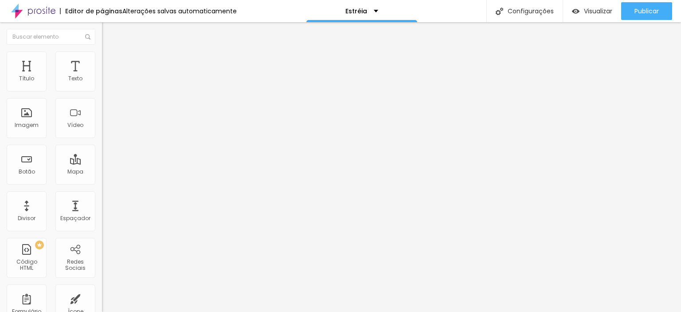
click at [107, 76] on font "Trocar imagem" at bounding box center [128, 73] width 43 height 8
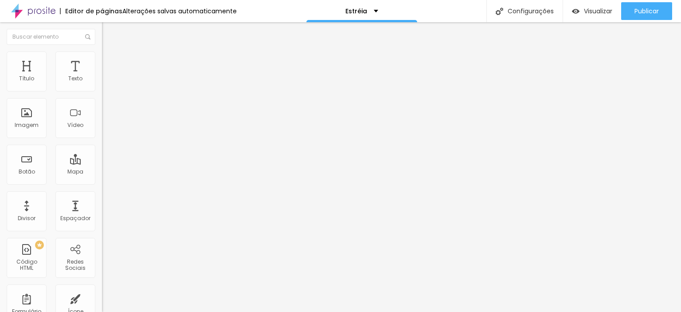
drag, startPoint x: 39, startPoint y: 102, endPoint x: 0, endPoint y: 99, distance: 39.6
click at [102, 99] on div "Texto Click me Alinhamento Tamanho Pequeno Pequeno Normal Grande Link URL https…" at bounding box center [153, 133] width 102 height 129
click at [102, 83] on input "Veja Mais" at bounding box center [155, 79] width 106 height 9
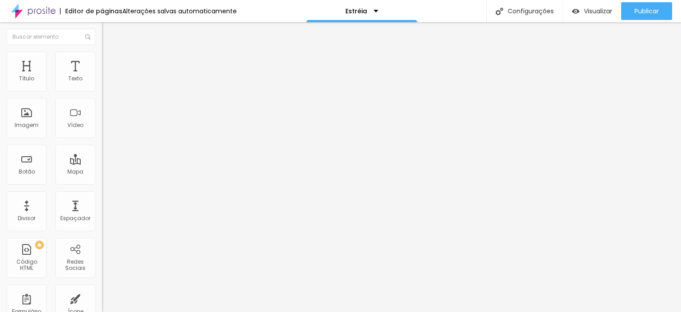
drag, startPoint x: 44, startPoint y: 186, endPoint x: 0, endPoint y: 186, distance: 44.4
click at [102, 186] on div "Texto Veja Mais Alinhamento Tamanho Pequeno Pequeno Normal Grande Link URL http…" at bounding box center [153, 133] width 102 height 129
paste input "[DOMAIN_NAME][URL][PERSON_NAME]"
click at [102, 194] on div at bounding box center [153, 194] width 102 height 0
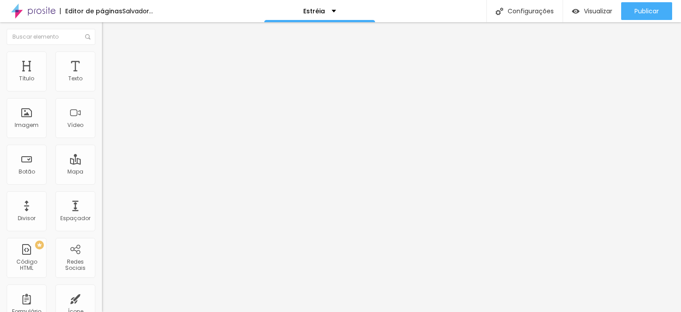
scroll to position [0, 0]
click at [102, 28] on button "Editar nulo" at bounding box center [153, 32] width 102 height 20
click at [102, 90] on img at bounding box center [105, 93] width 6 height 6
click at [102, 179] on div "Instagram" at bounding box center [153, 181] width 102 height 5
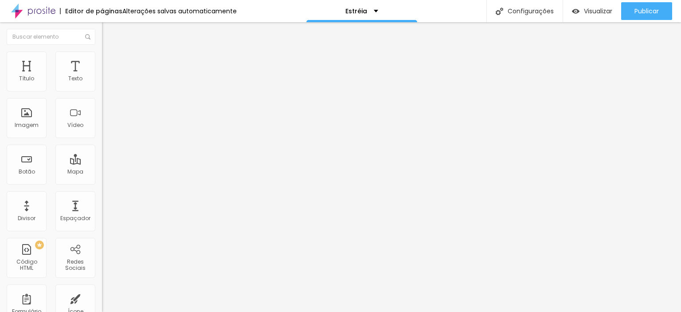
click at [107, 194] on div "TikTok" at bounding box center [153, 243] width 92 height 98
click at [102, 190] on div "TikTok" at bounding box center [153, 243] width 102 height 106
click at [102, 302] on input "https://" at bounding box center [155, 306] width 106 height 9
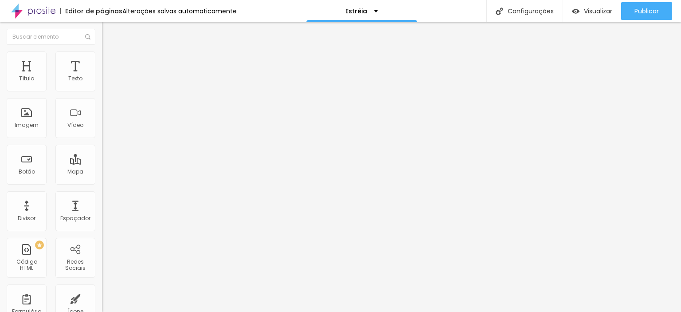
drag, startPoint x: 56, startPoint y: 143, endPoint x: 0, endPoint y: 146, distance: 55.9
click at [102, 146] on div "Instagram Rede social TikTok Endereço URL https:// Abrir em uma nova aba + Adic…" at bounding box center [153, 218] width 102 height 298
paste input "[URL][DOMAIN_NAME]"
click at [107, 76] on font "Trocar imagem" at bounding box center [128, 73] width 43 height 8
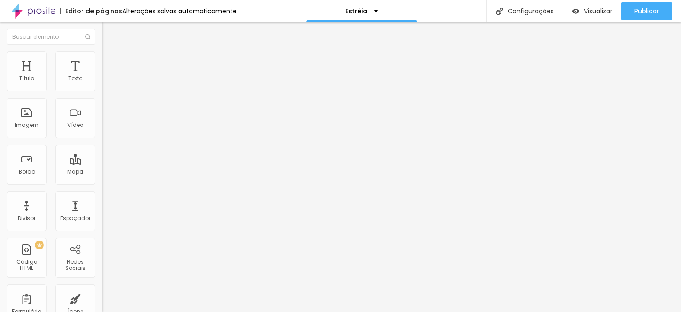
click at [102, 139] on font "Original" at bounding box center [112, 135] width 21 height 8
click at [102, 55] on img at bounding box center [106, 55] width 8 height 8
drag, startPoint x: 23, startPoint y: 94, endPoint x: 15, endPoint y: 94, distance: 7.5
click at [102, 91] on input "range" at bounding box center [130, 87] width 57 height 7
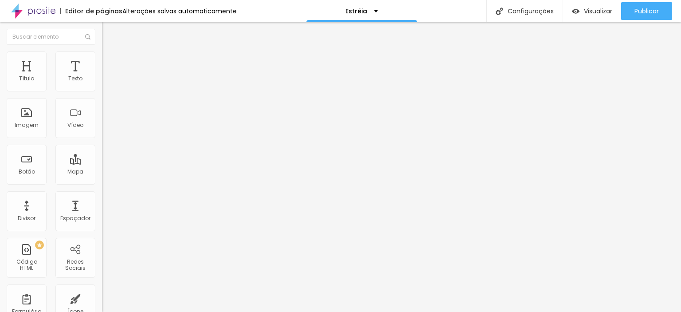
click at [102, 53] on img at bounding box center [106, 55] width 8 height 8
click at [102, 51] on li "Conteúdo" at bounding box center [153, 47] width 102 height 9
